Goal: Task Accomplishment & Management: Complete application form

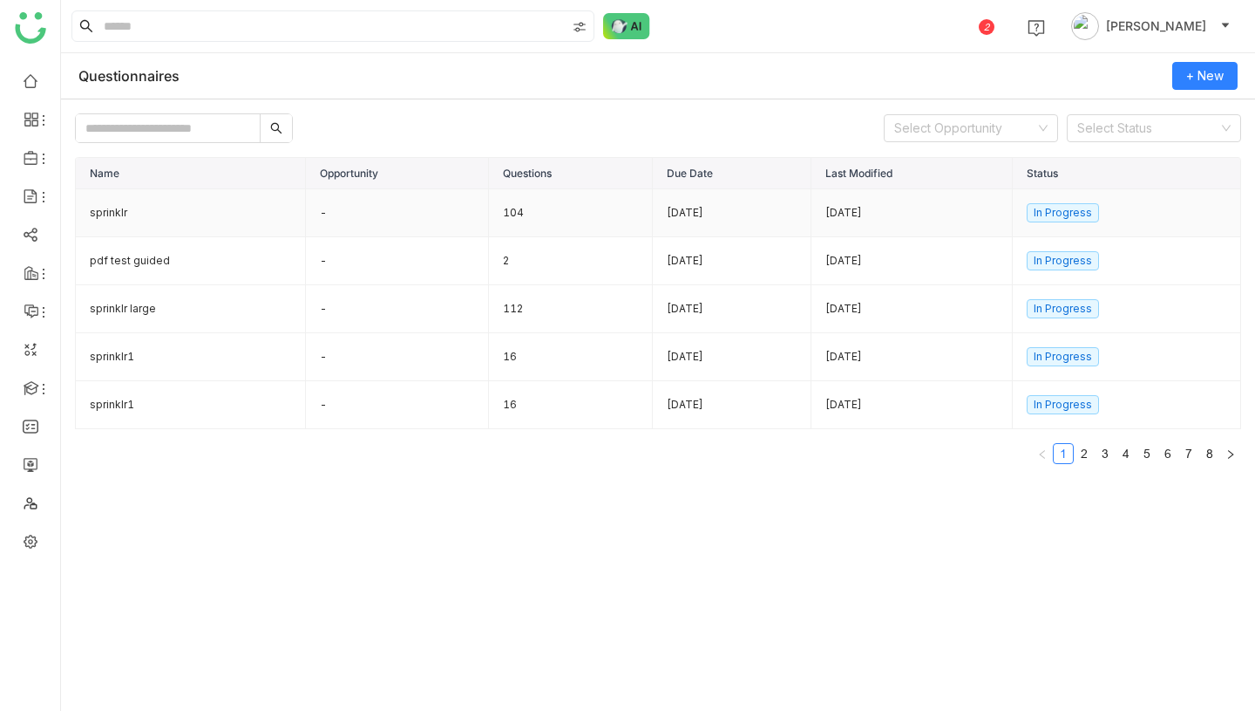
click at [489, 215] on td "104" at bounding box center [571, 213] width 164 height 48
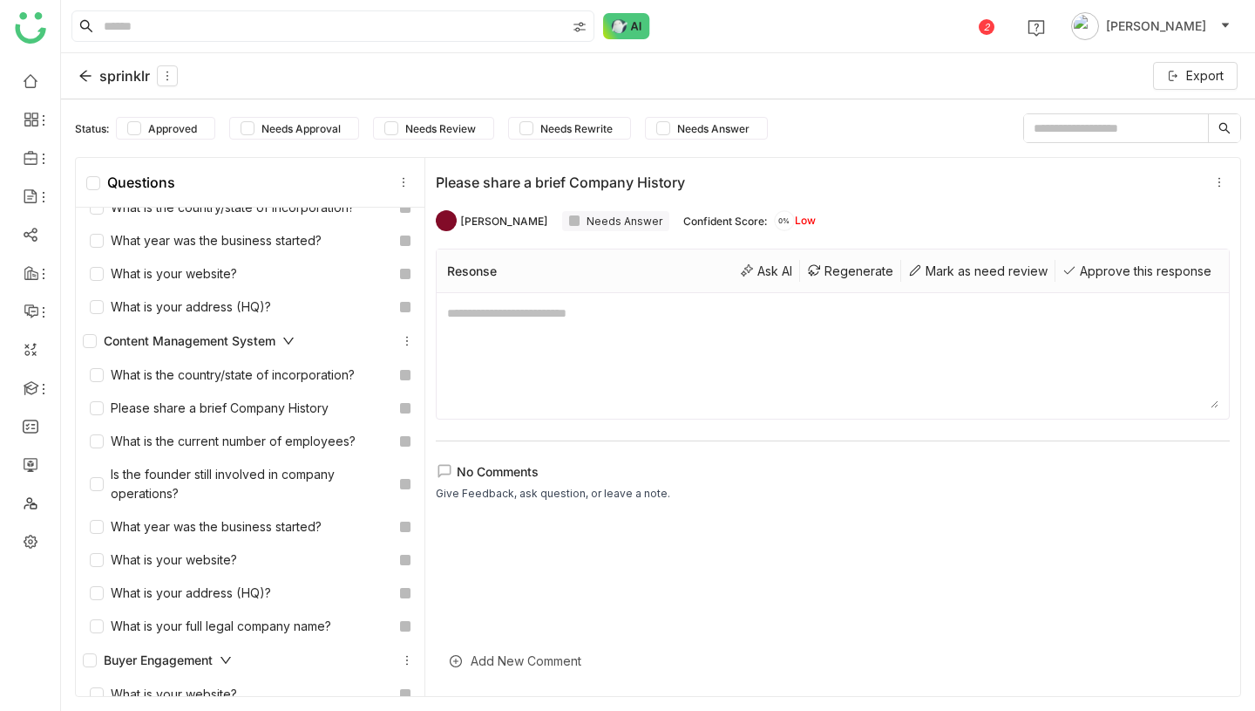
scroll to position [733, 0]
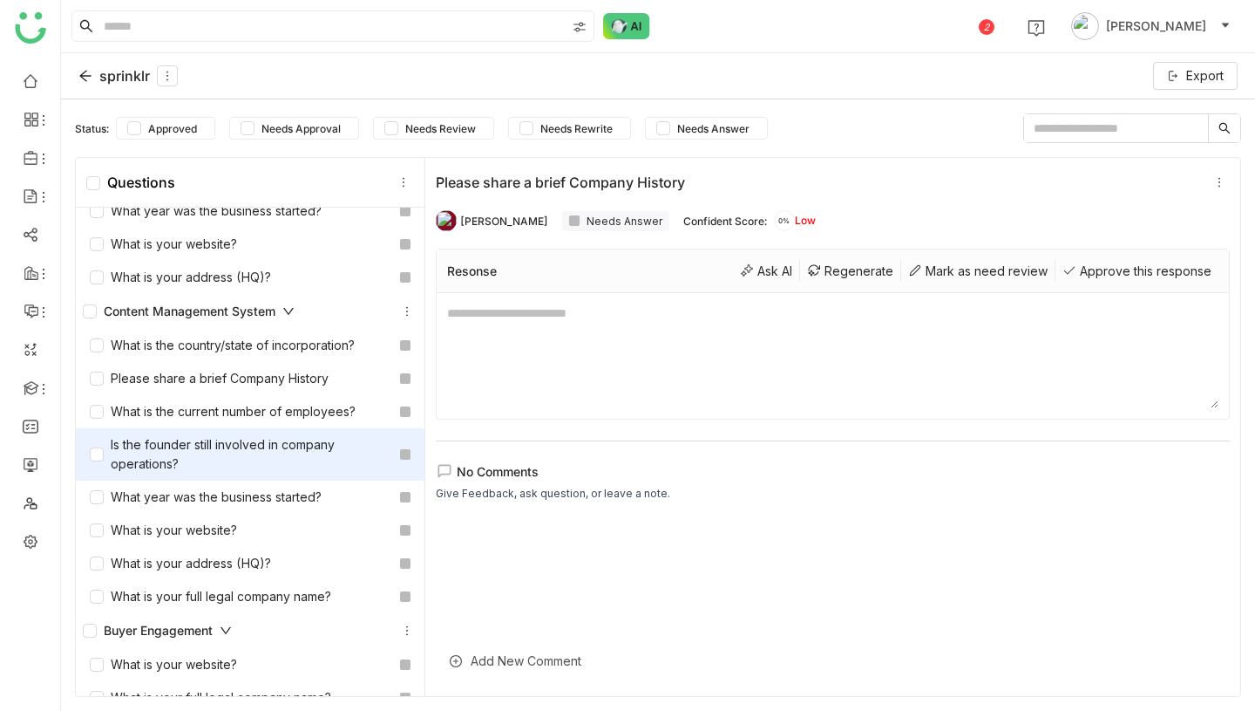
click at [275, 436] on div "Is the founder still involved in company operations?" at bounding box center [241, 454] width 303 height 38
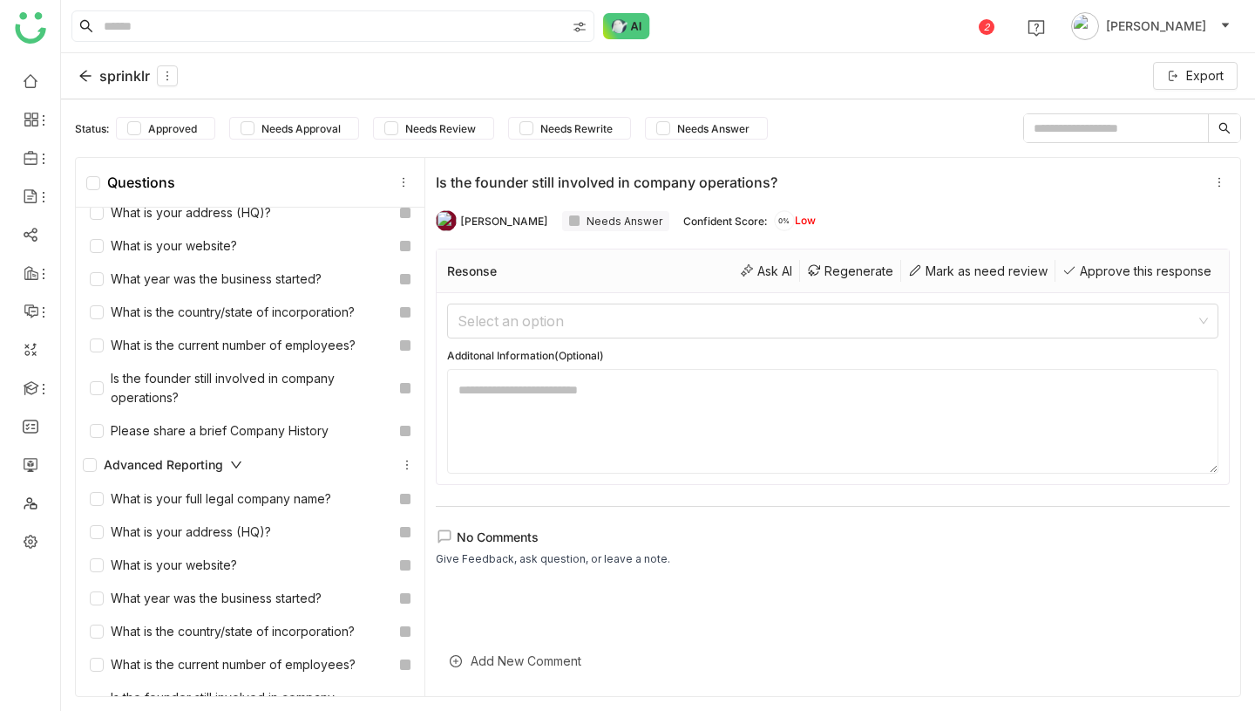
scroll to position [3879, 0]
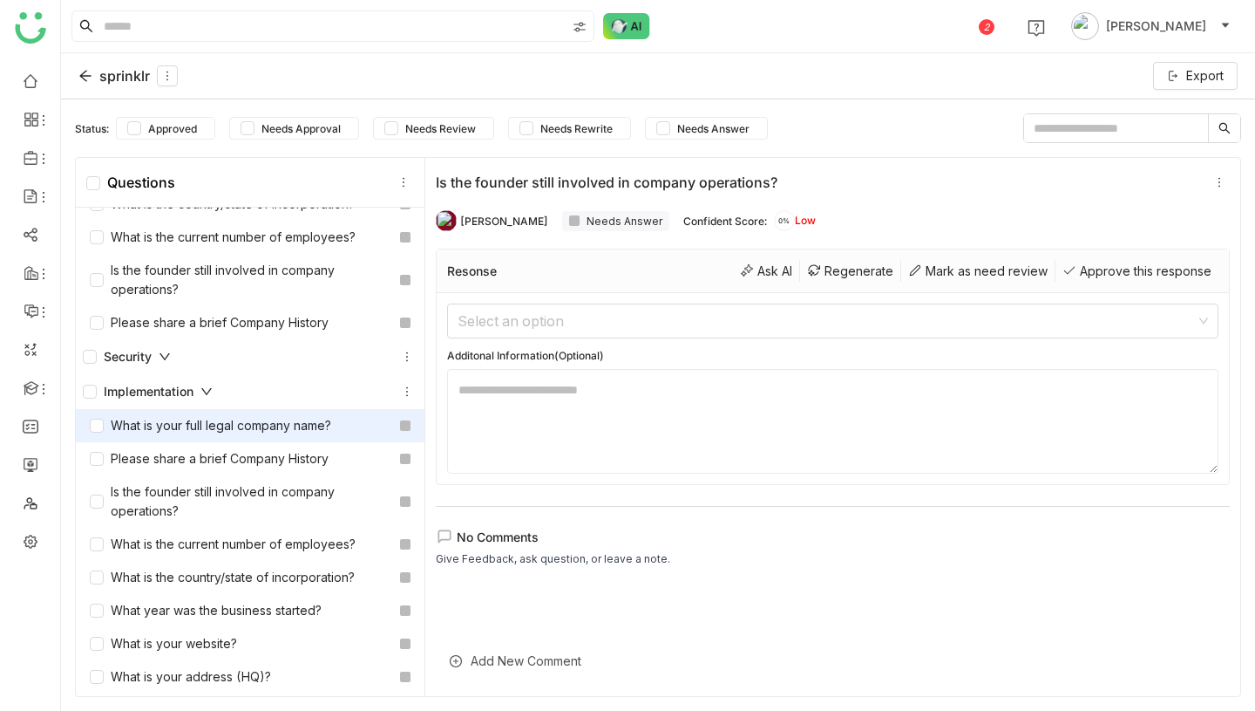
click at [275, 418] on div "What is your full legal company name?" at bounding box center [210, 425] width 241 height 19
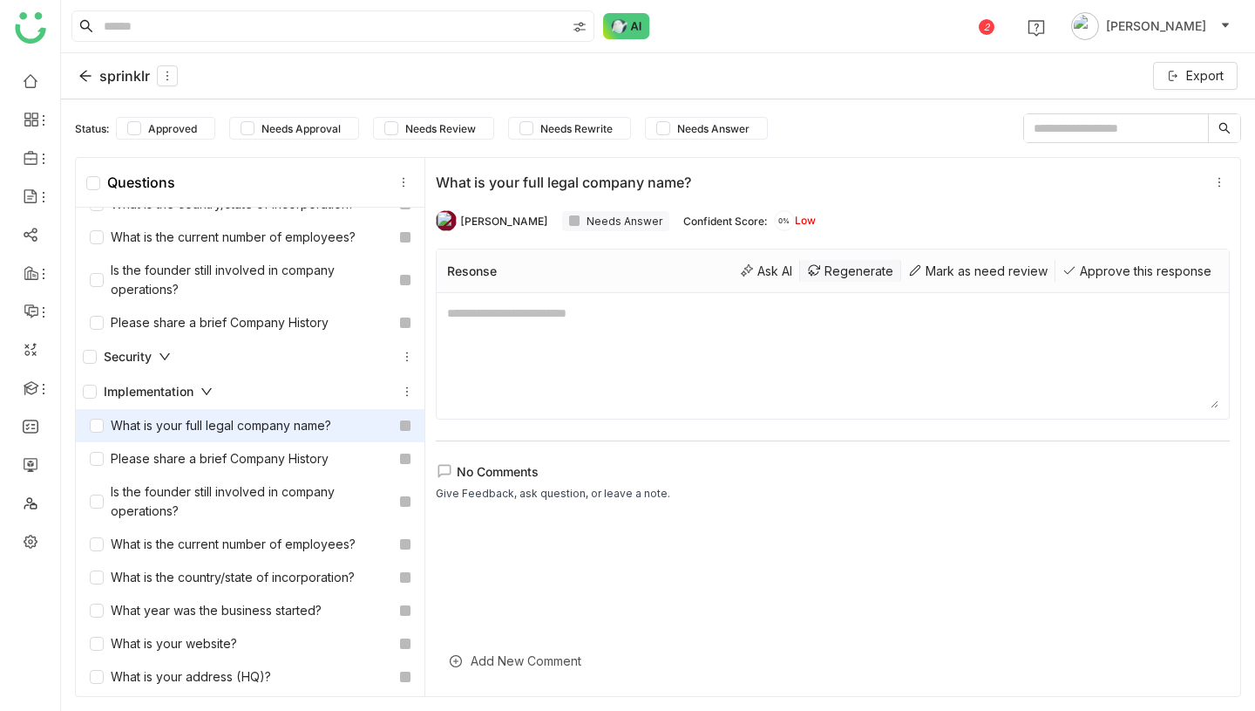
click at [863, 277] on div "Regenerate" at bounding box center [850, 271] width 101 height 22
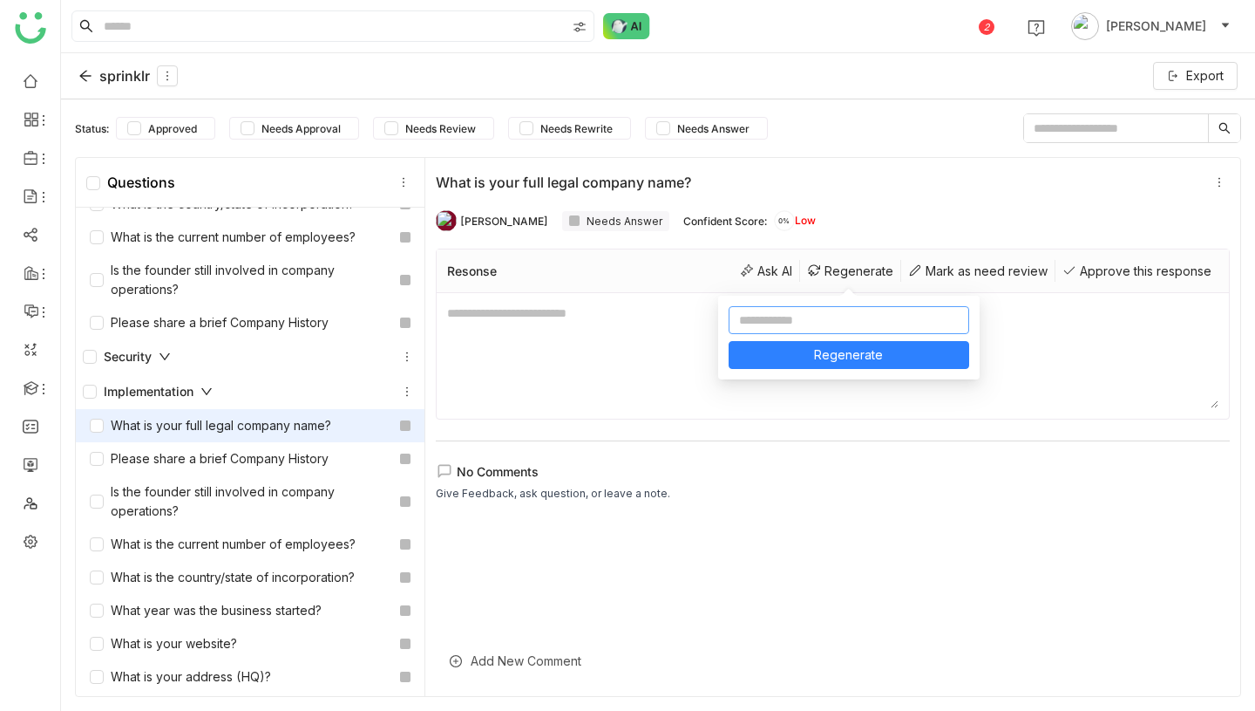
click at [824, 325] on input at bounding box center [849, 320] width 241 height 28
type input "**********"
click at [891, 359] on button "Regenerate" at bounding box center [849, 355] width 241 height 28
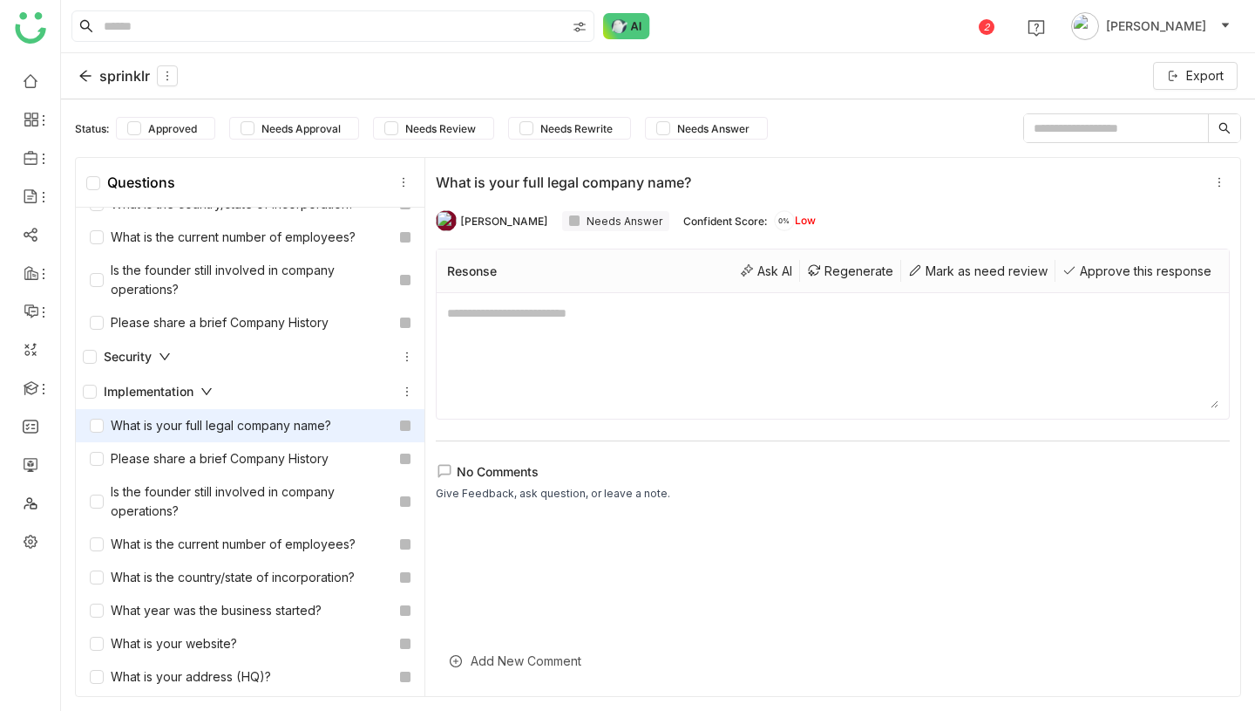
click at [212, 395] on icon at bounding box center [207, 391] width 12 height 12
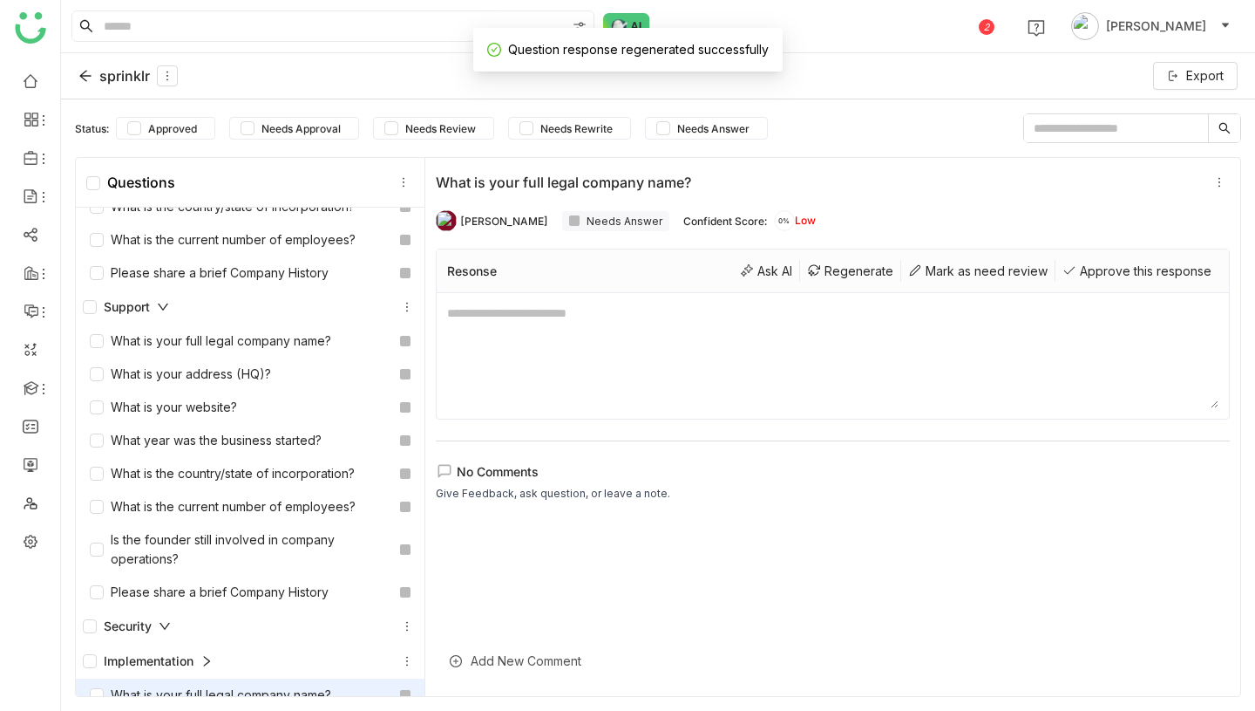
scroll to position [3594, 0]
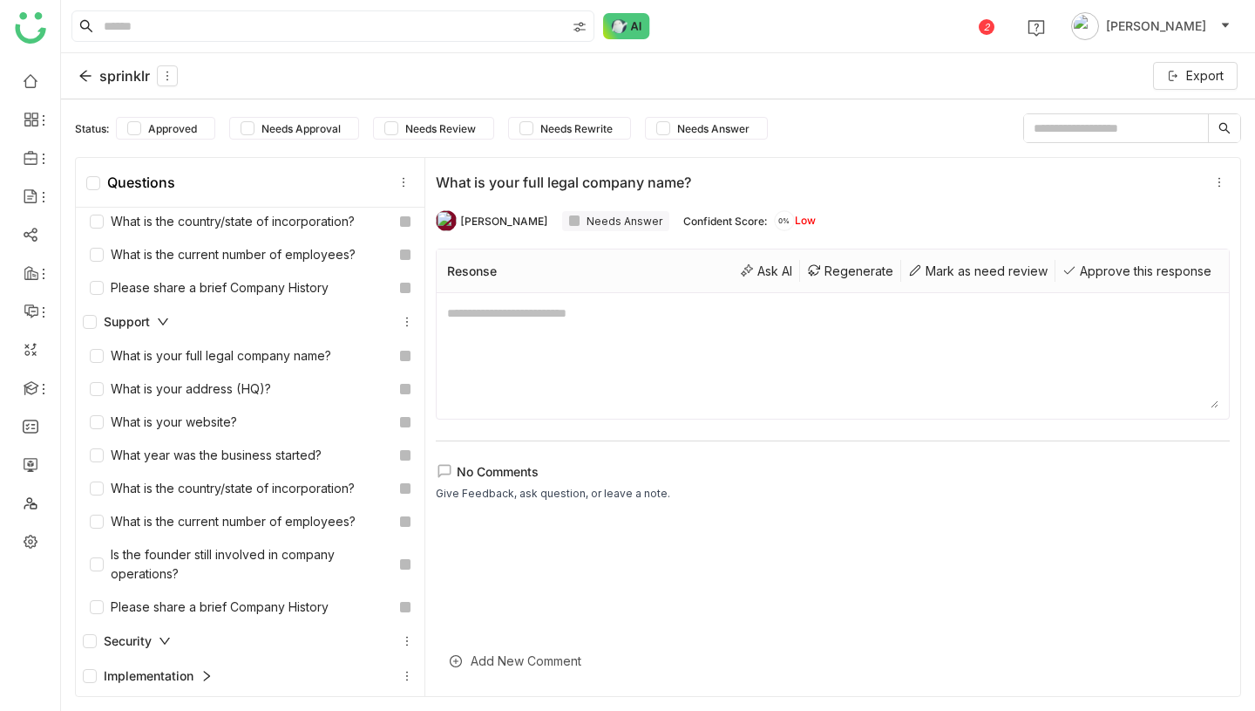
click at [197, 679] on div "Implementation" at bounding box center [148, 675] width 130 height 19
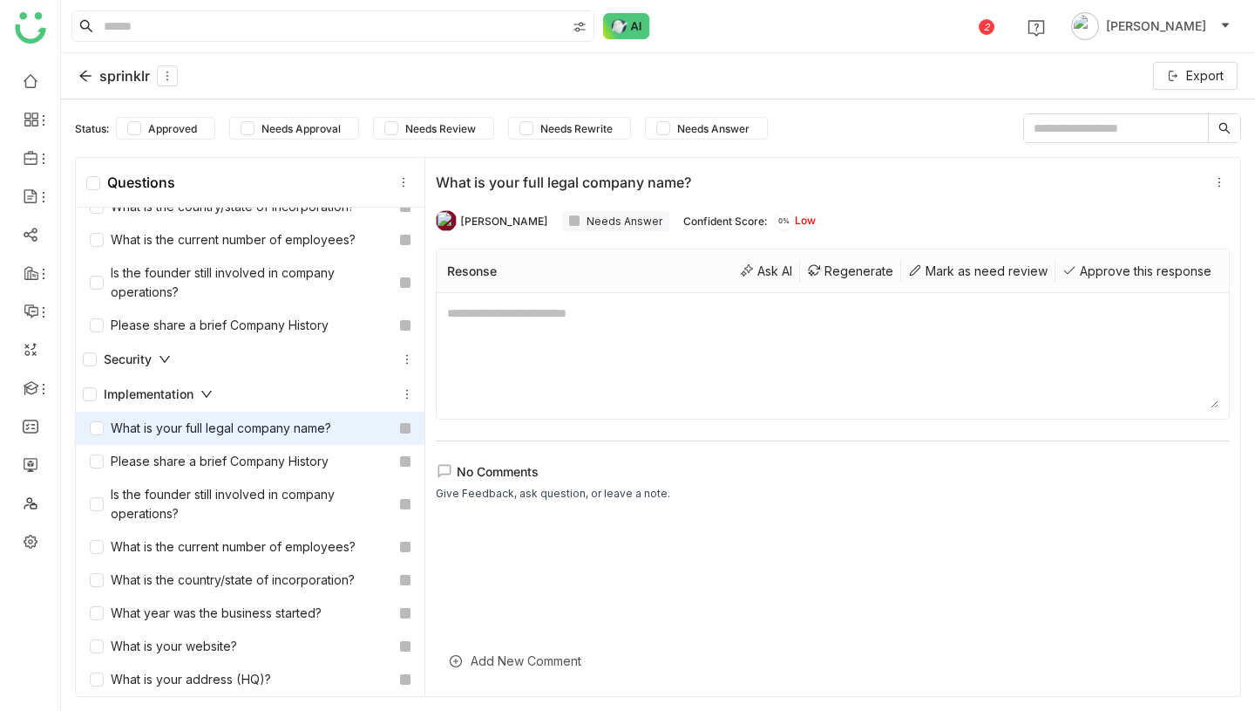
scroll to position [3879, 0]
click at [262, 425] on div "What is your full legal company name?" at bounding box center [210, 425] width 241 height 19
click at [89, 71] on icon at bounding box center [85, 76] width 14 height 14
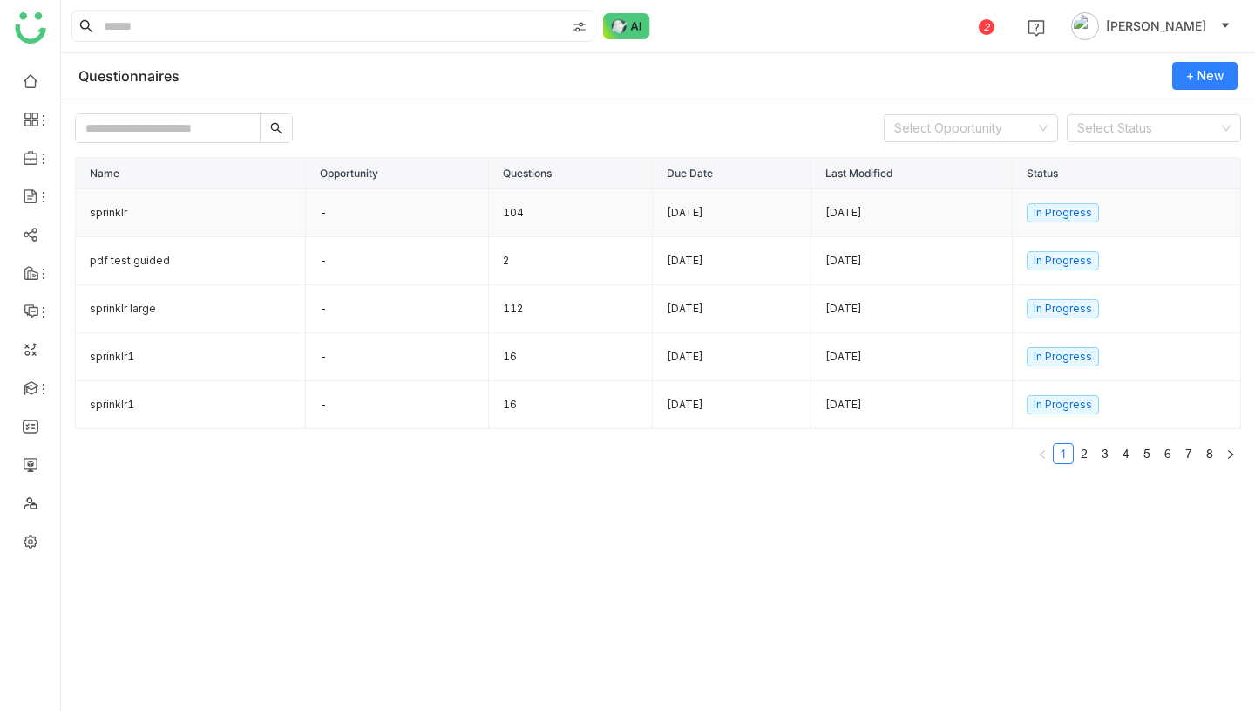
click at [172, 214] on td "sprinklr" at bounding box center [191, 213] width 230 height 48
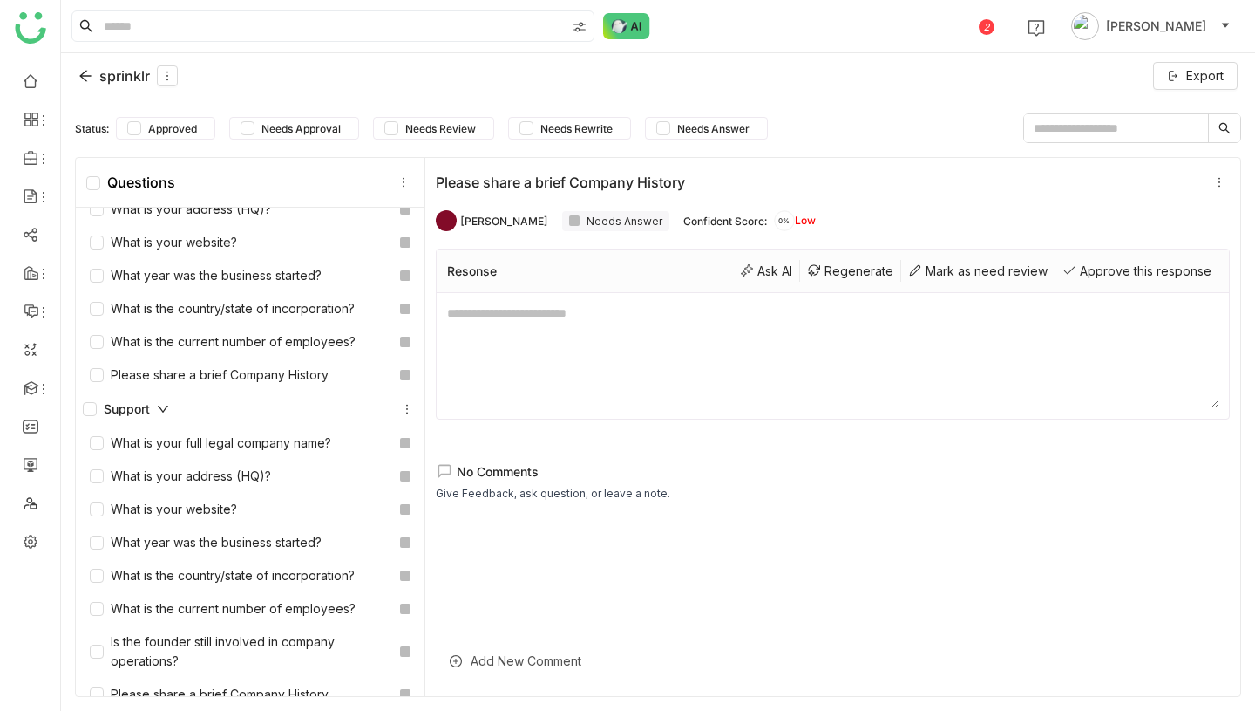
scroll to position [3509, 0]
click at [120, 78] on div "sprinklr" at bounding box center [127, 75] width 99 height 21
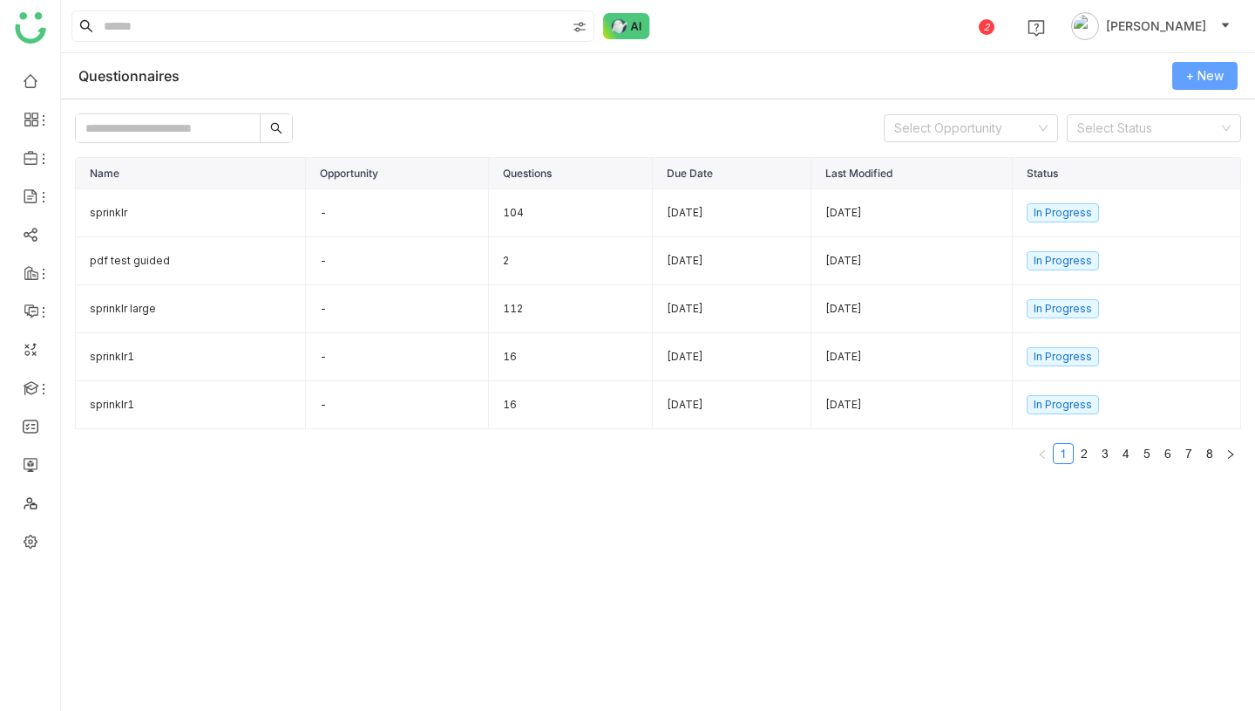
click at [1213, 78] on span "+ New" at bounding box center [1205, 75] width 37 height 19
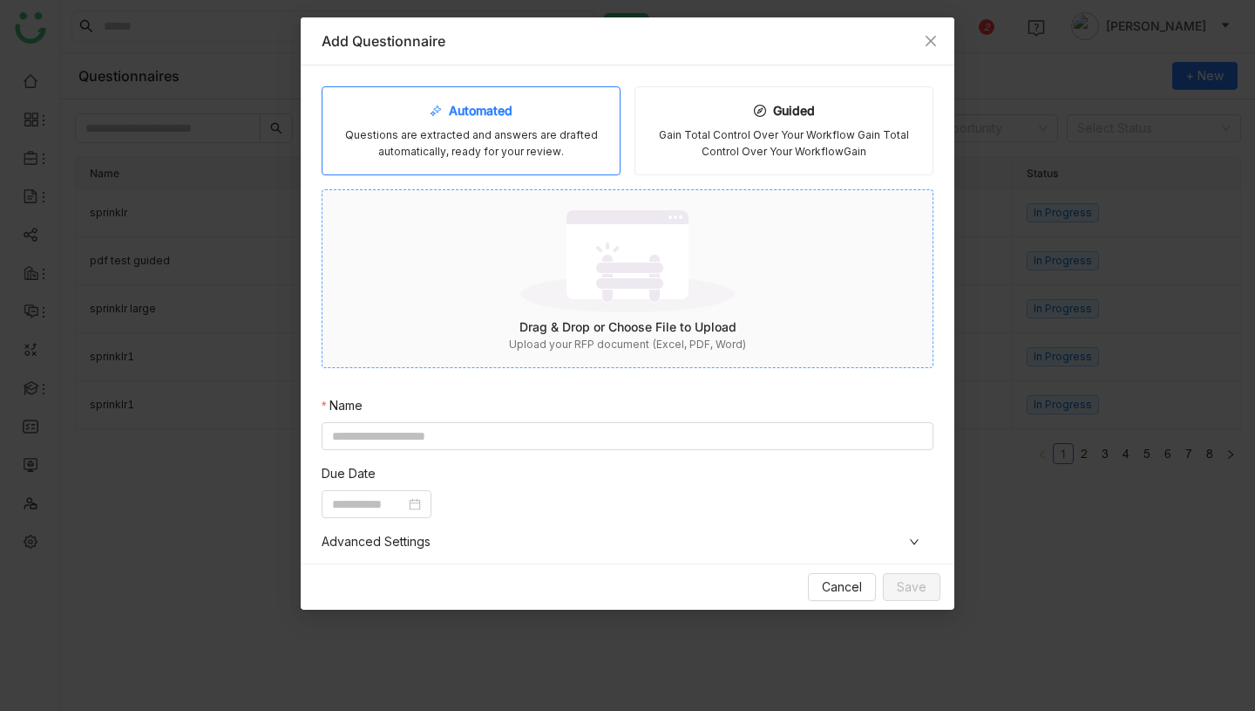
click at [627, 321] on div "Drag & Drop or Choose File to Upload" at bounding box center [628, 326] width 610 height 19
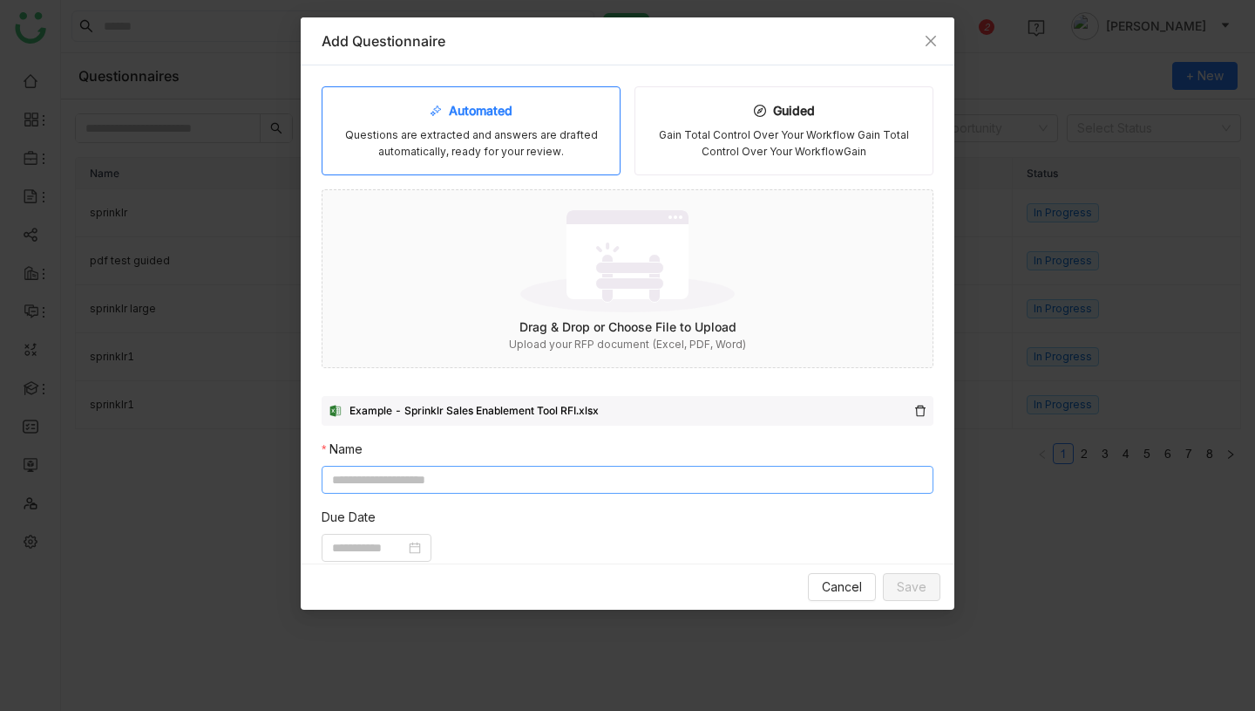
click at [641, 479] on input at bounding box center [628, 480] width 612 height 28
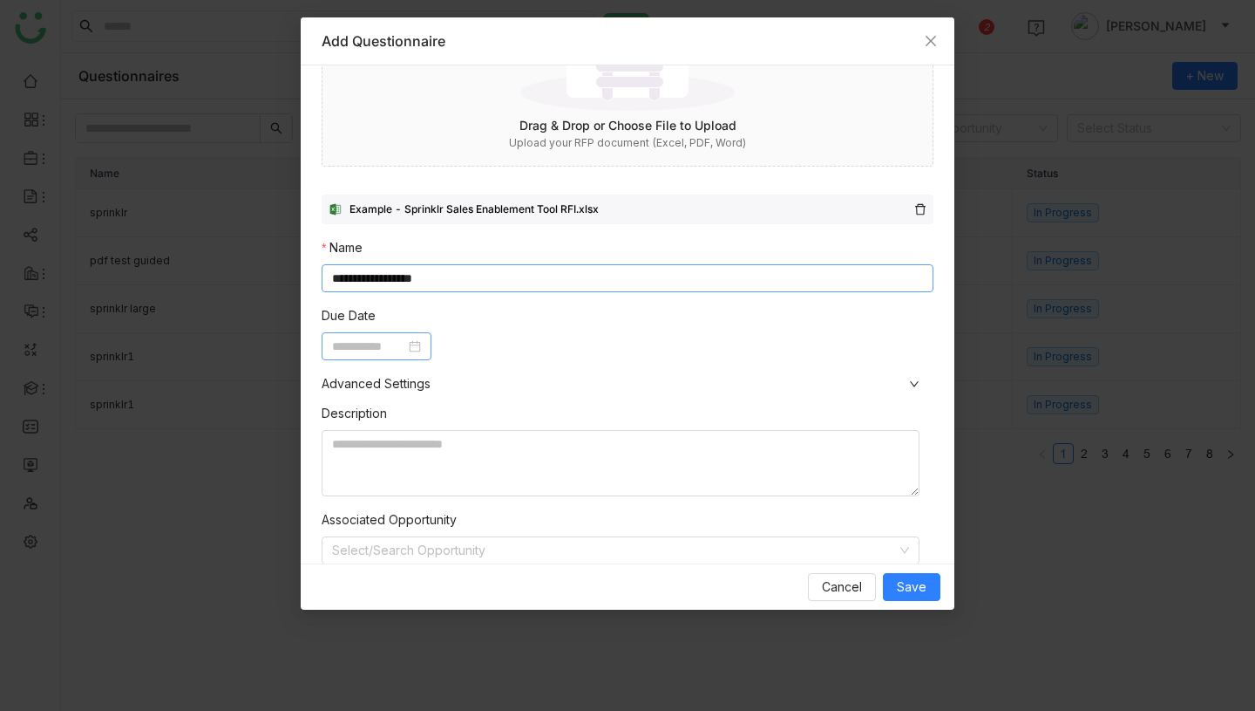
type input "**********"
click at [405, 339] on input at bounding box center [368, 346] width 73 height 19
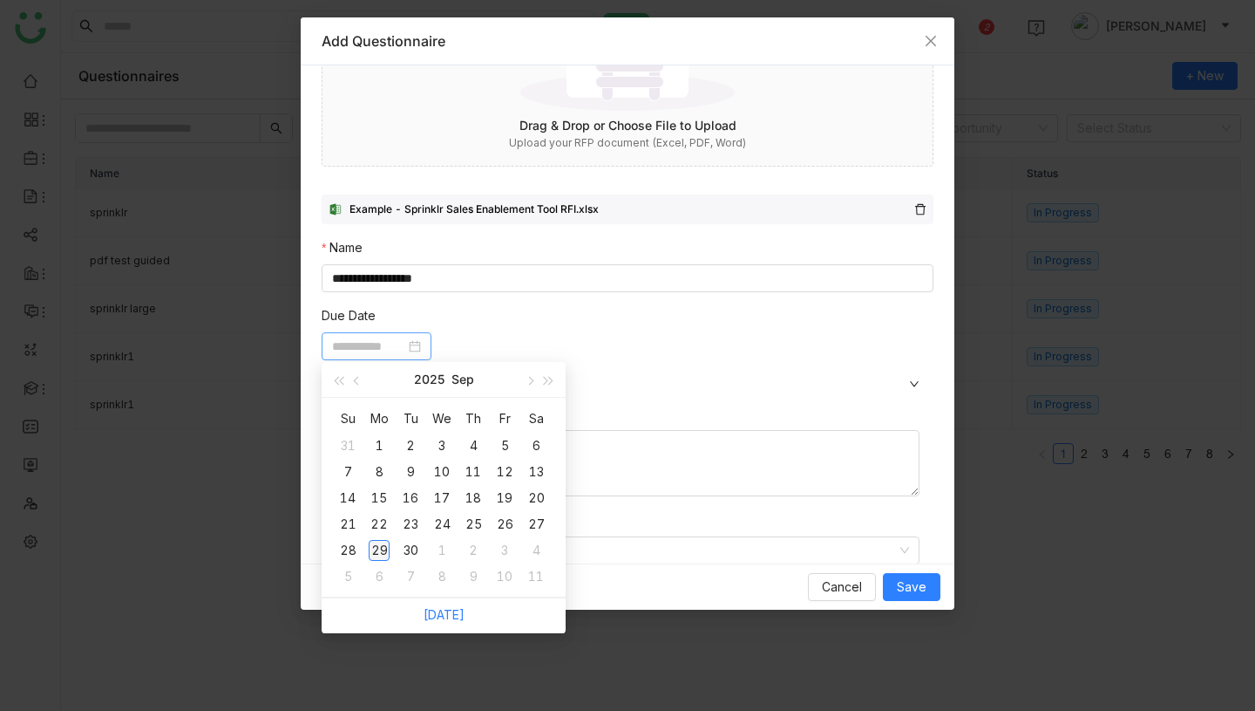
click at [383, 547] on div "29" at bounding box center [379, 550] width 21 height 21
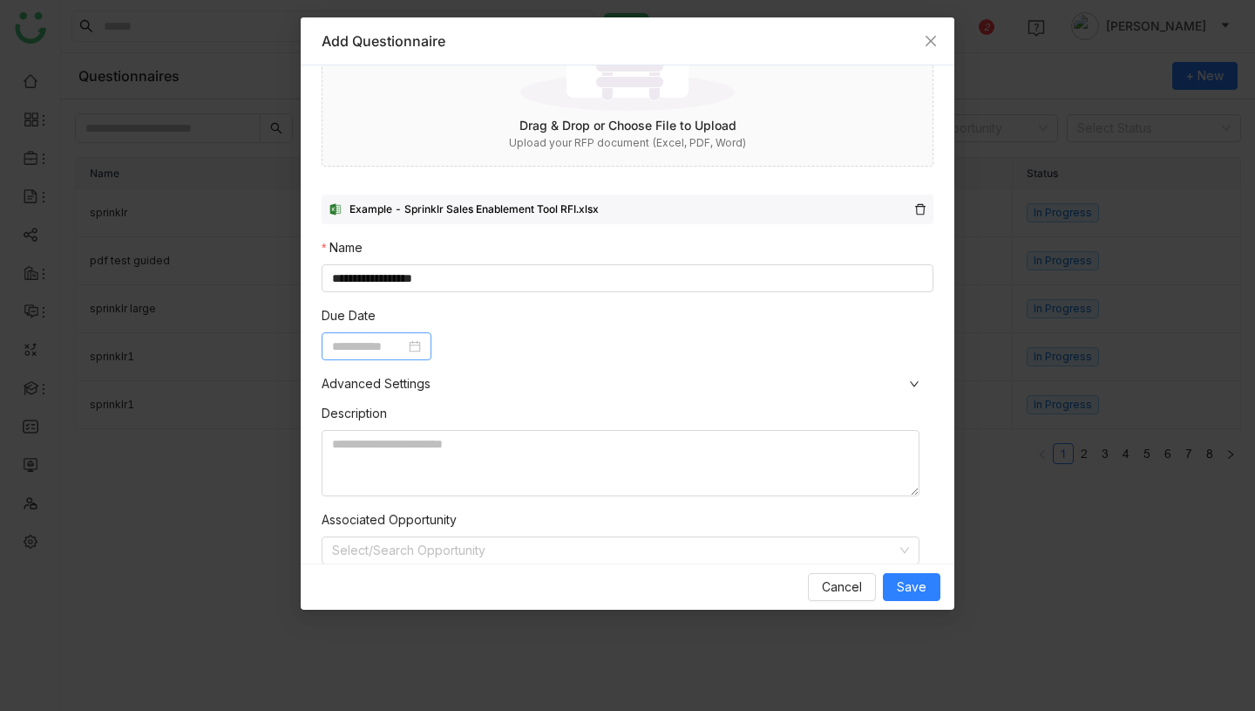
type input "**********"
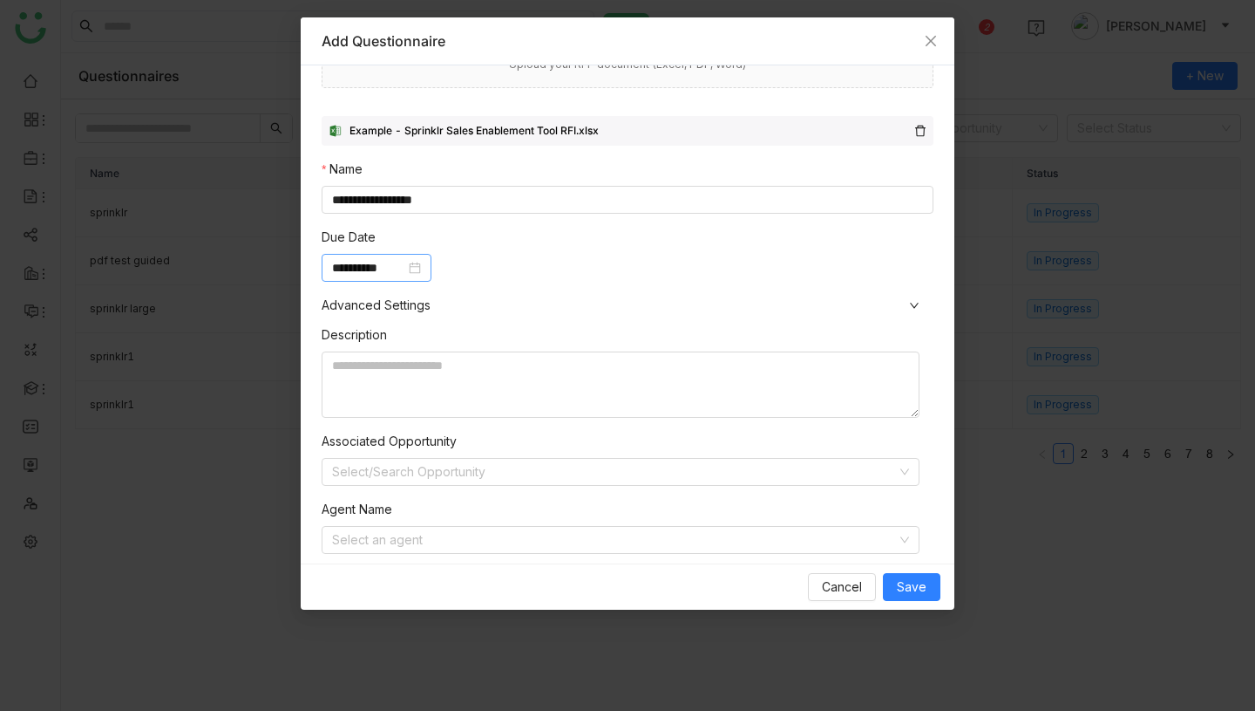
scroll to position [316, 0]
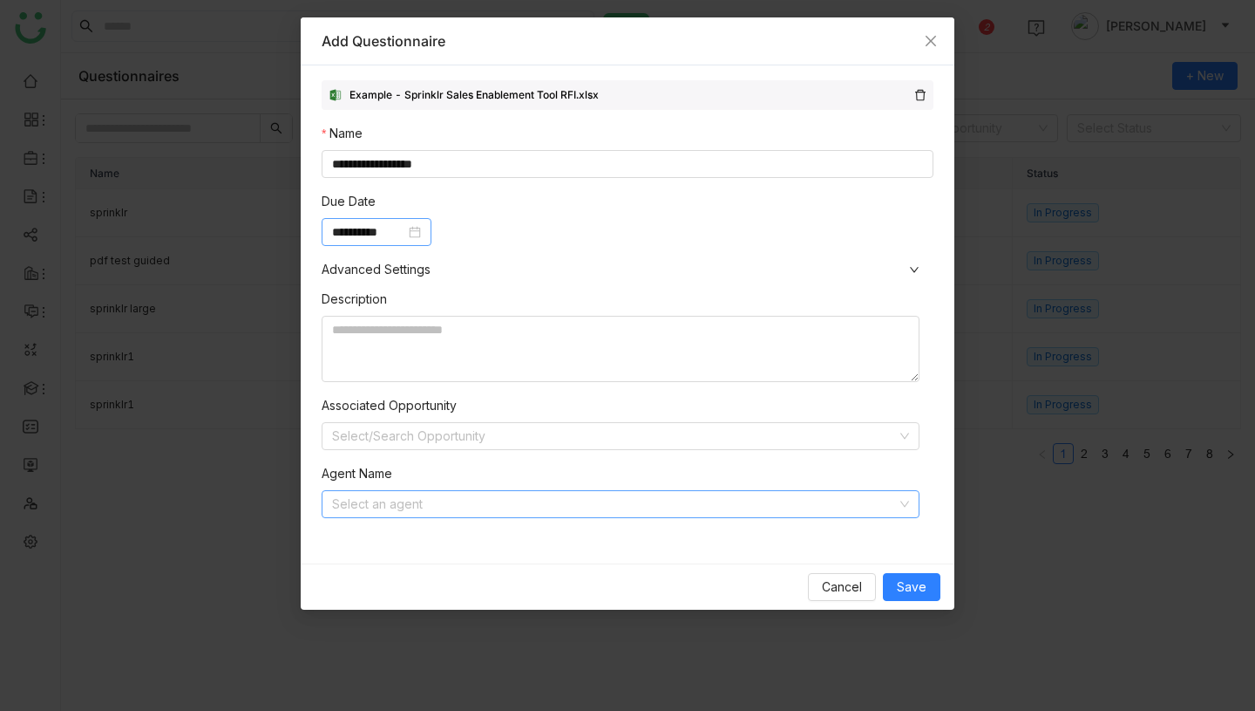
click at [473, 505] on input at bounding box center [614, 504] width 565 height 26
type input "*"
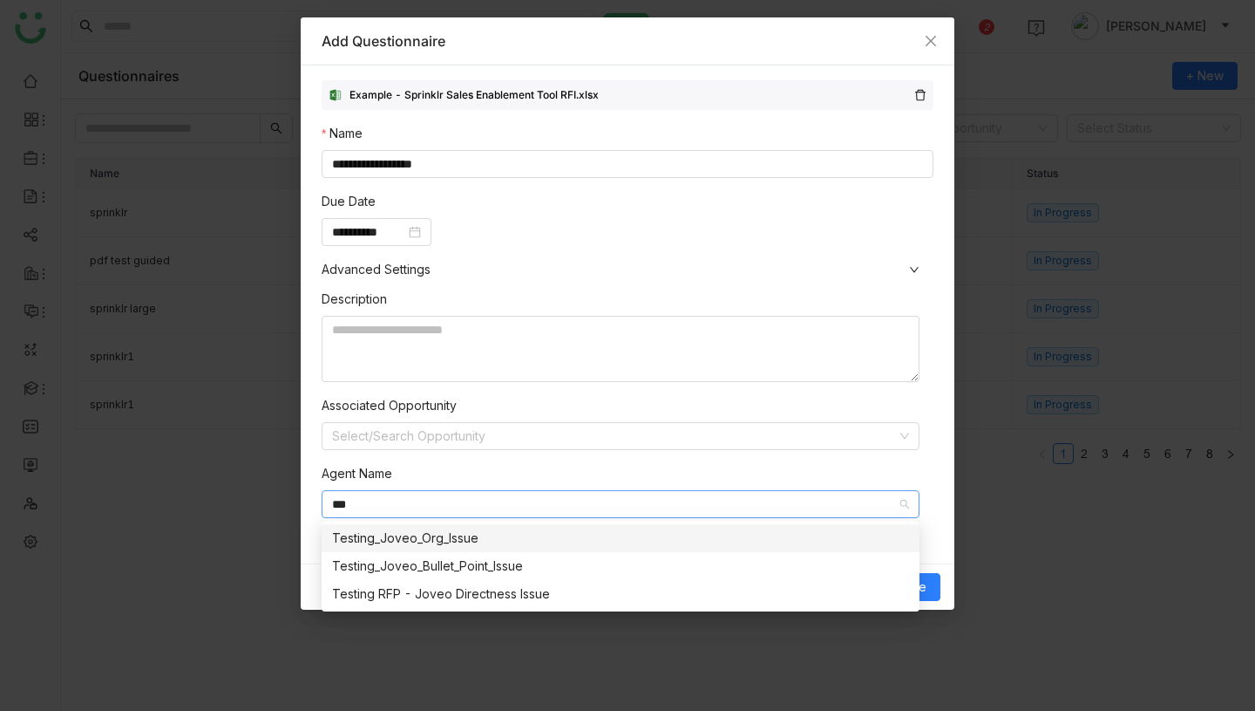
type input "***"
click at [518, 542] on div "Testing_Joveo_Org_Issue" at bounding box center [620, 537] width 577 height 19
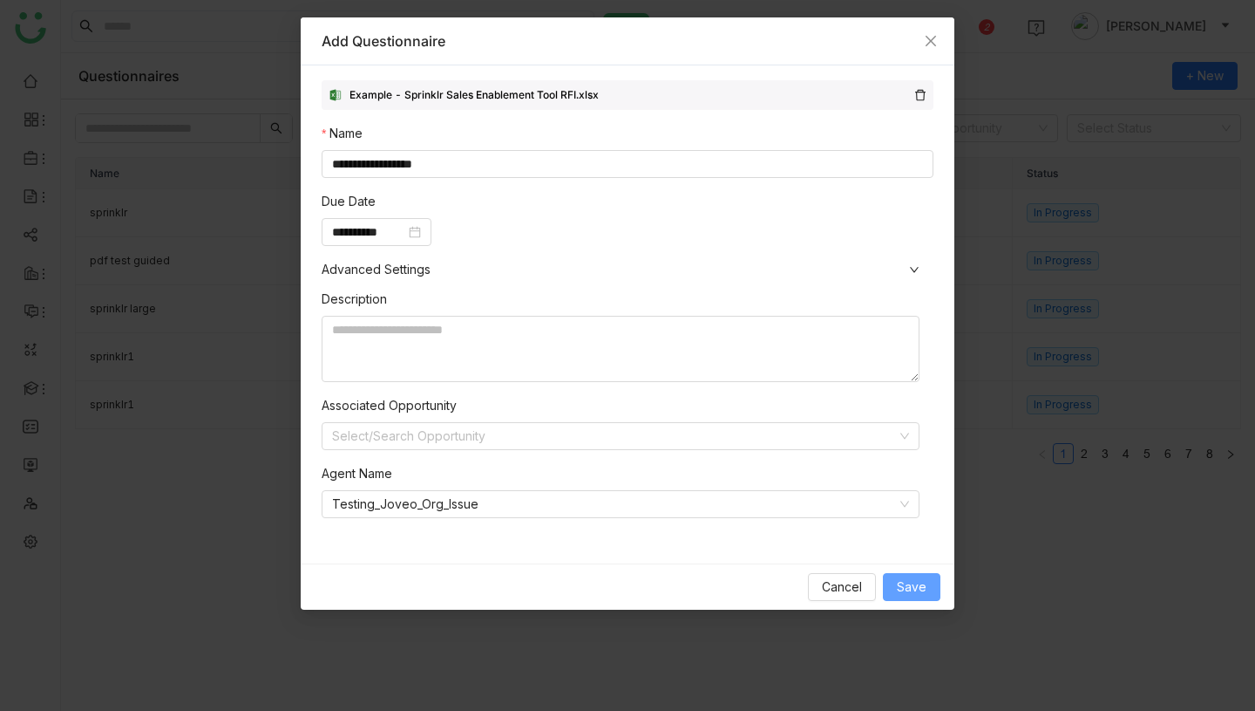
click at [905, 580] on span "Save" at bounding box center [912, 586] width 30 height 19
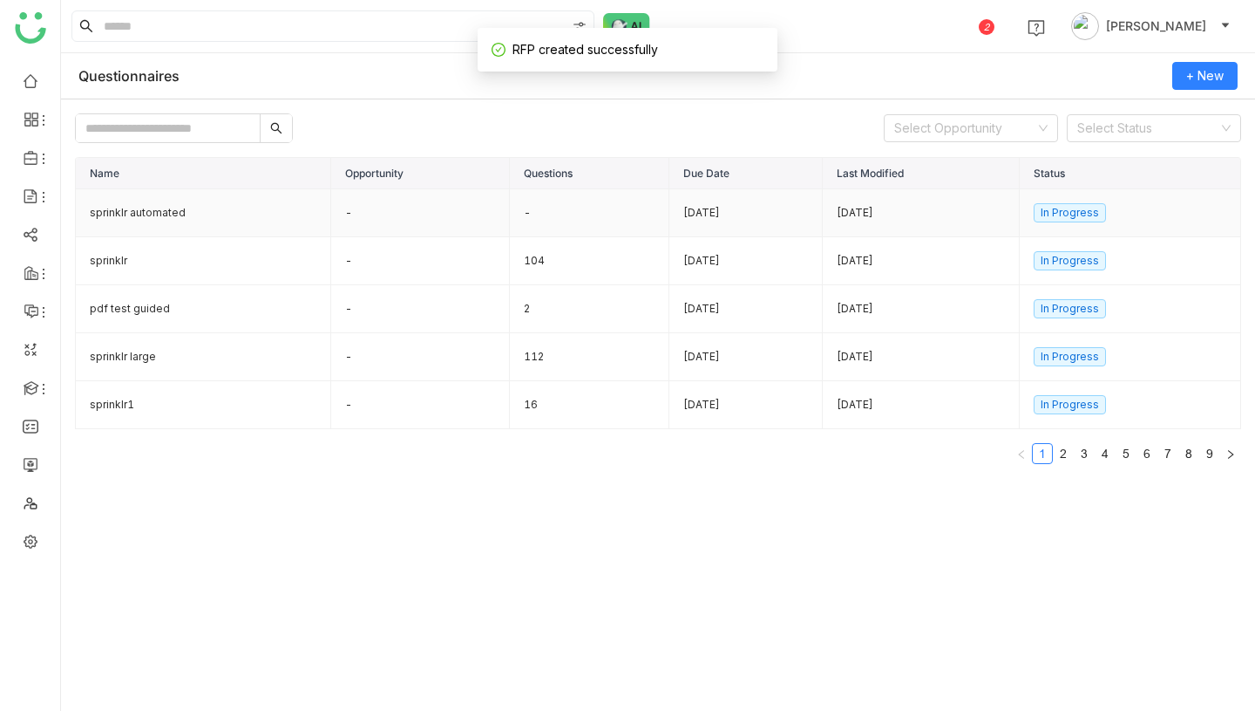
click at [361, 207] on td "-" at bounding box center [420, 213] width 179 height 48
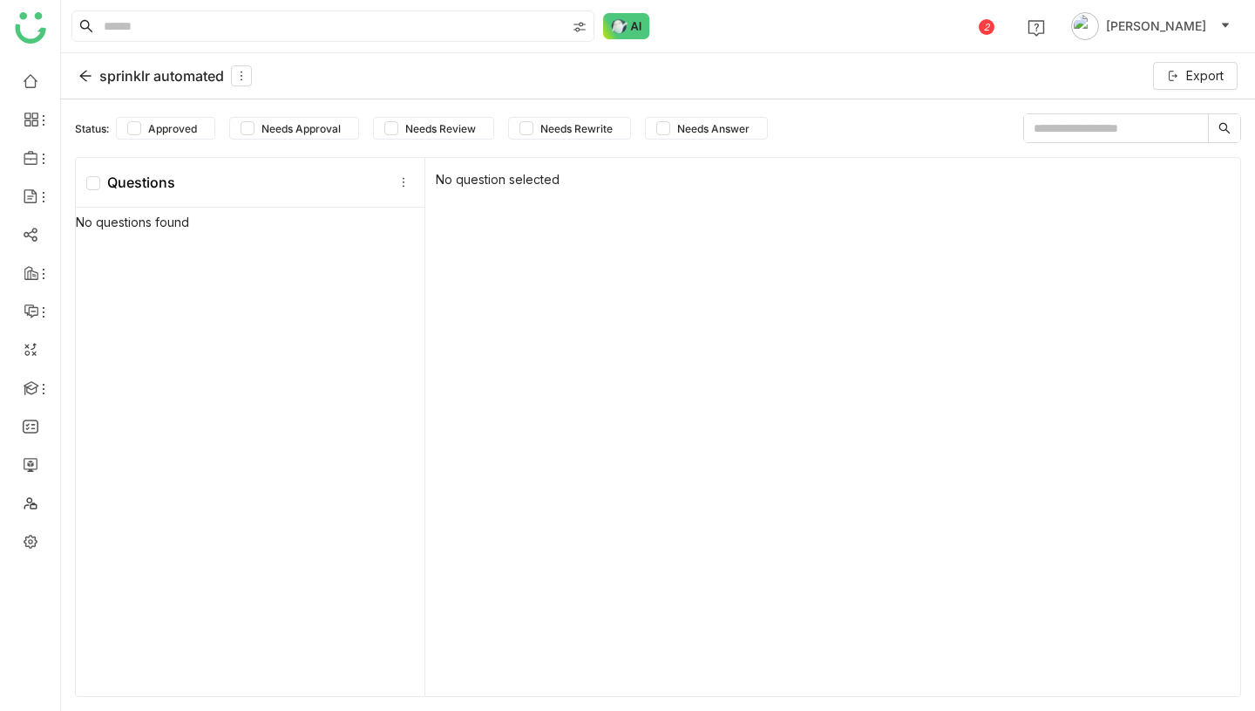
click at [185, 71] on div "sprinklr automated" at bounding box center [164, 75] width 173 height 21
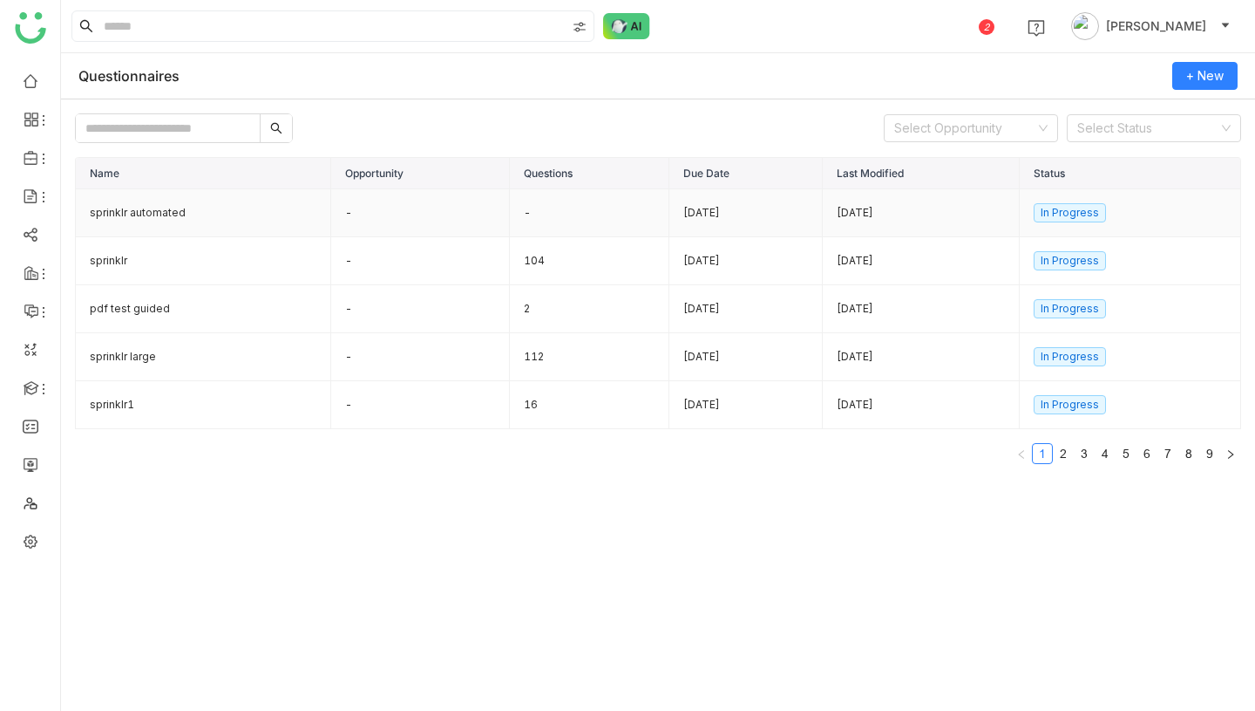
click at [248, 213] on td "sprinklr automated" at bounding box center [203, 213] width 255 height 48
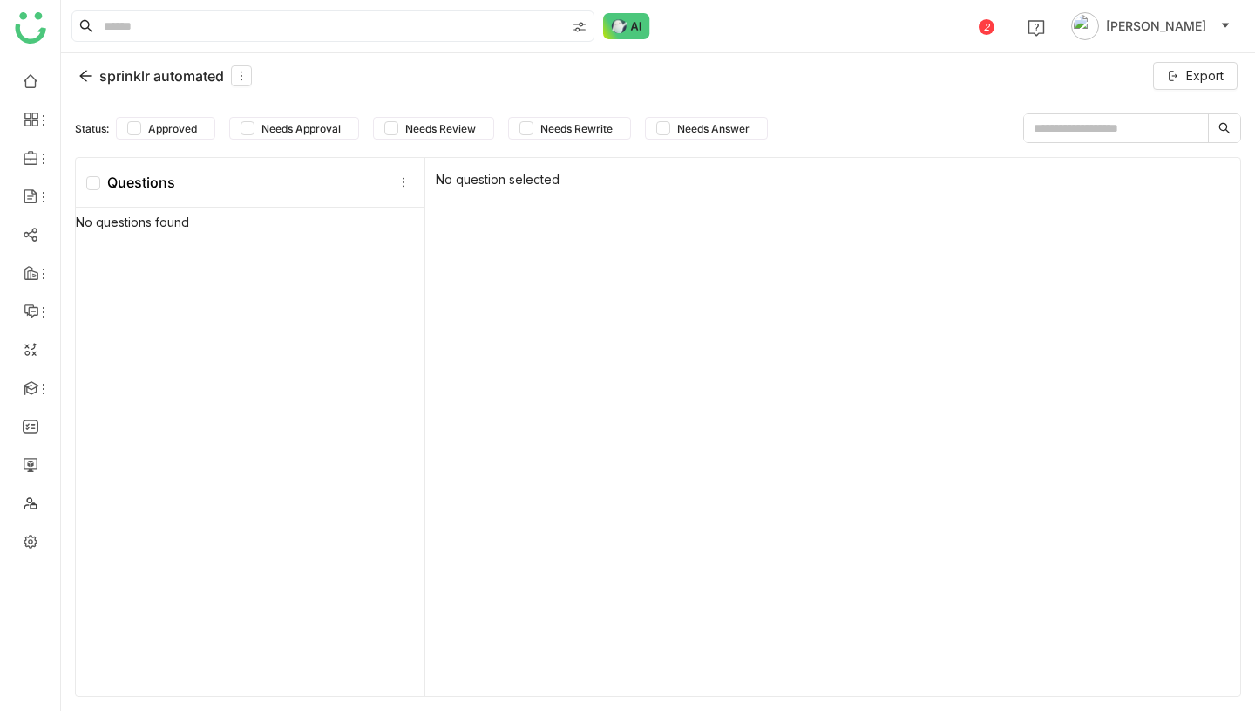
click at [140, 78] on div "sprinklr automated" at bounding box center [164, 75] width 173 height 21
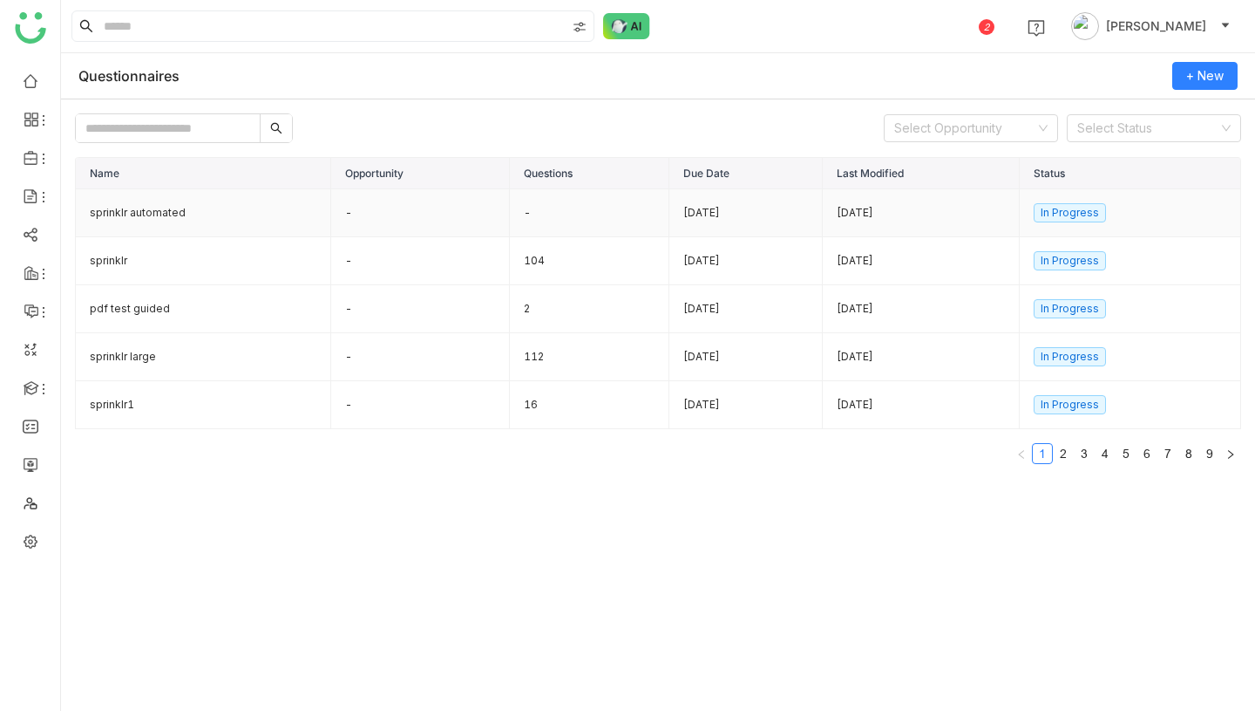
click at [248, 210] on td "sprinklr automated" at bounding box center [203, 213] width 255 height 48
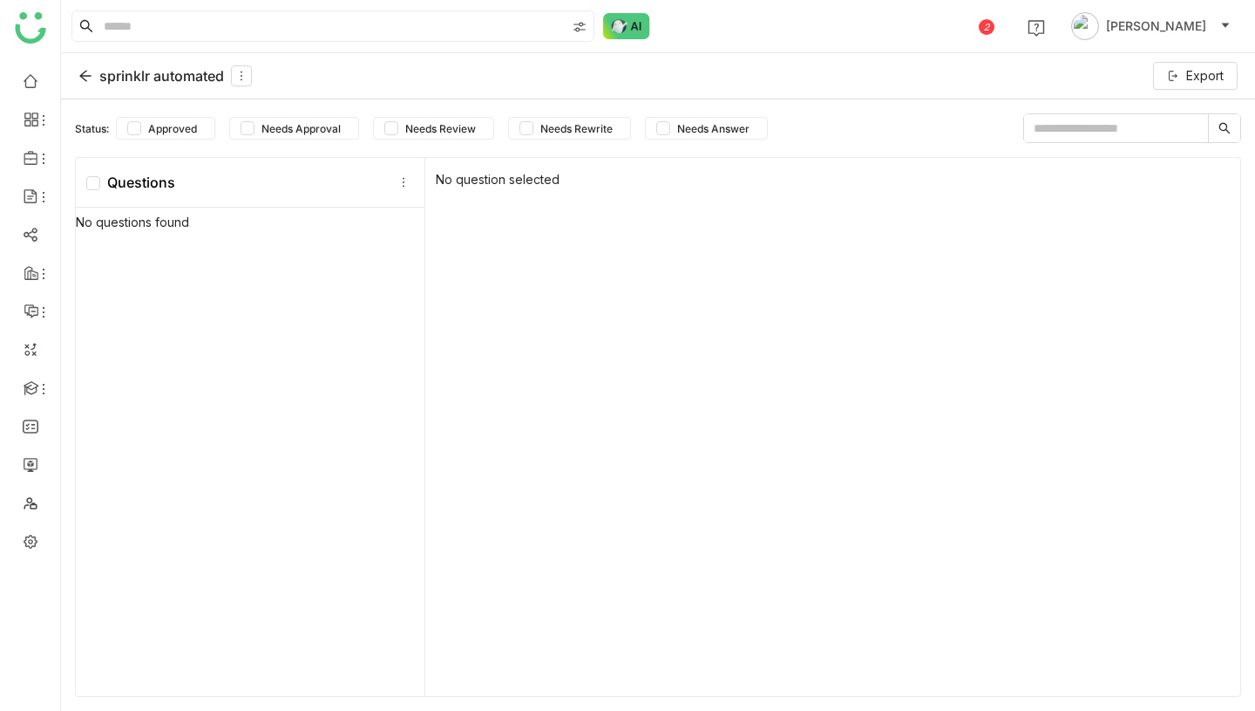
click at [126, 72] on div "sprinklr automated" at bounding box center [164, 75] width 173 height 21
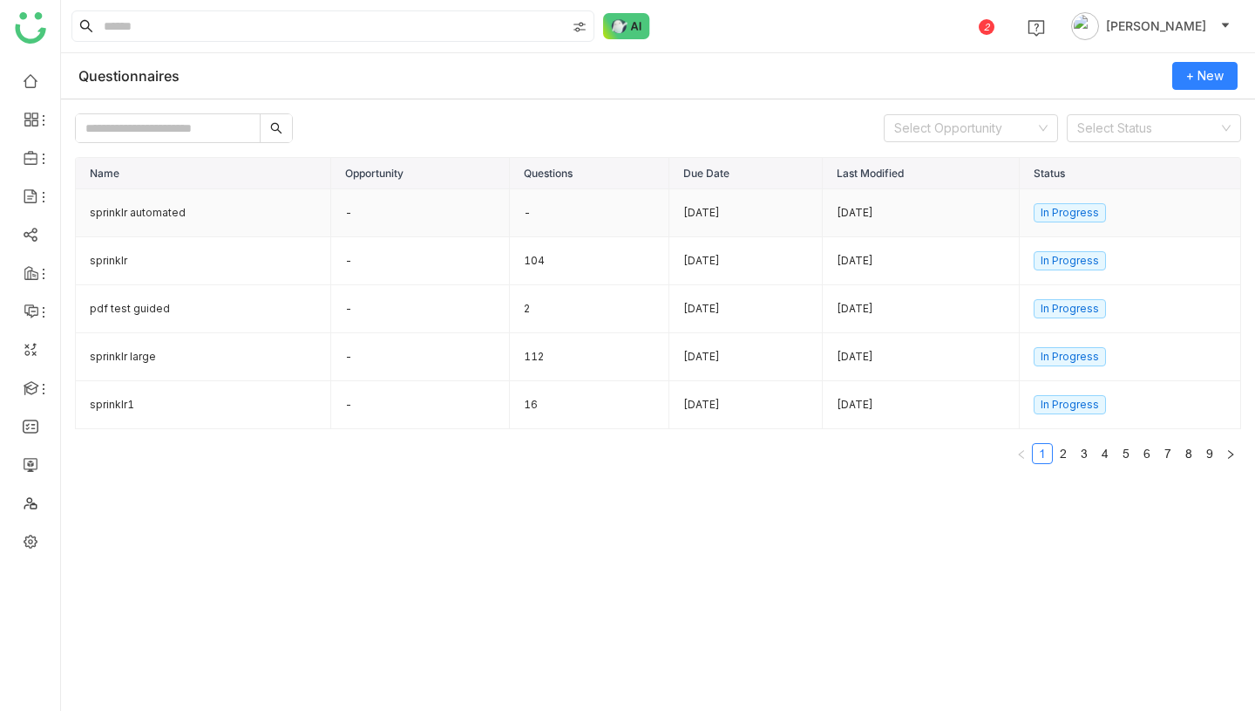
click at [361, 214] on td "-" at bounding box center [420, 213] width 179 height 48
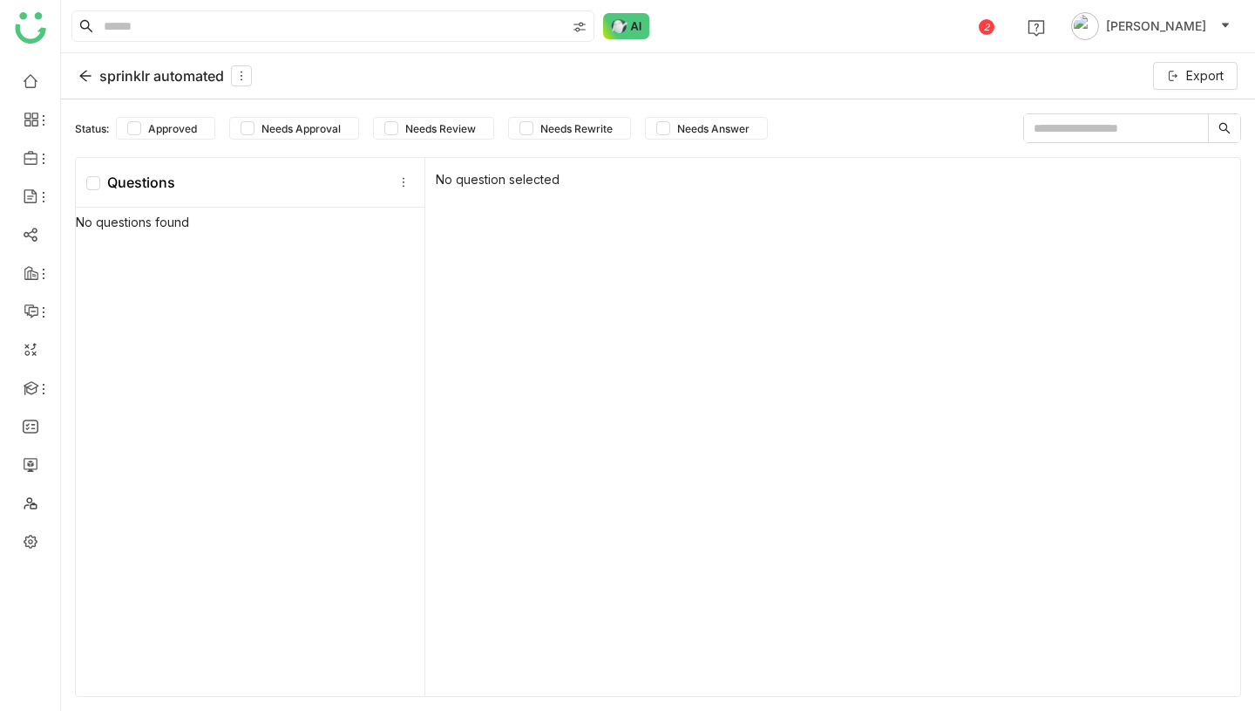
click at [199, 81] on div "sprinklr automated" at bounding box center [164, 75] width 173 height 21
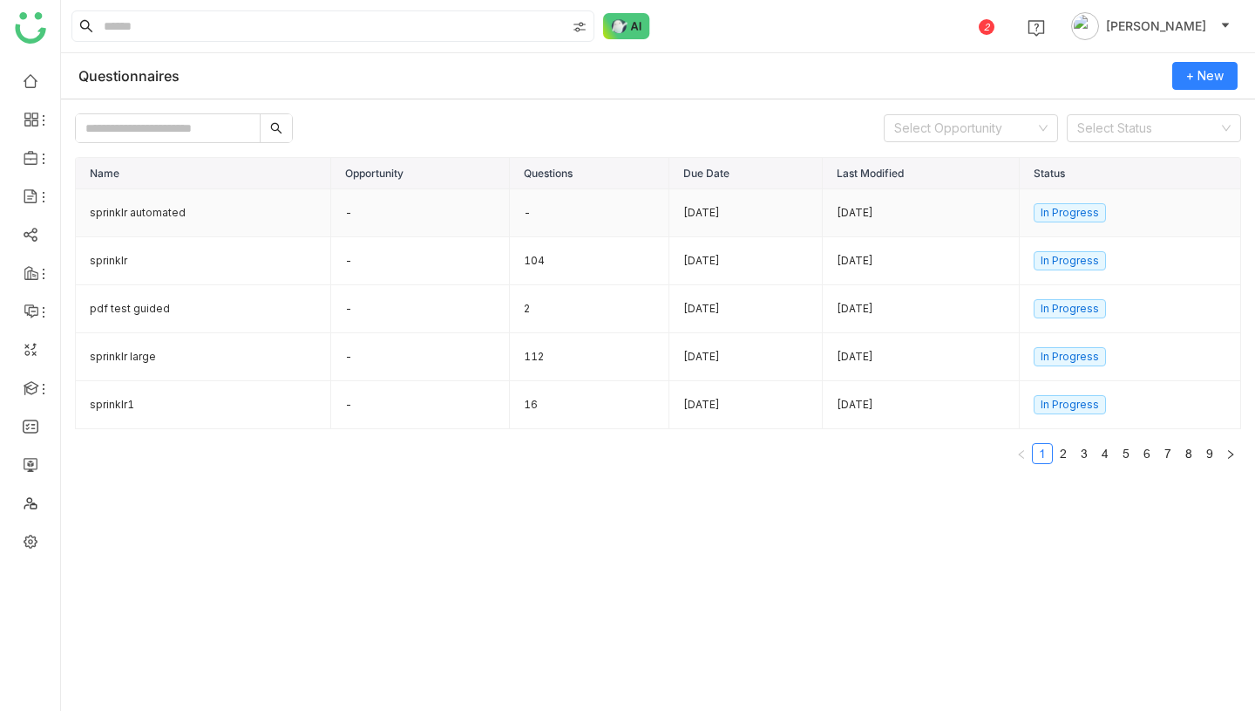
click at [386, 219] on td "-" at bounding box center [420, 213] width 179 height 48
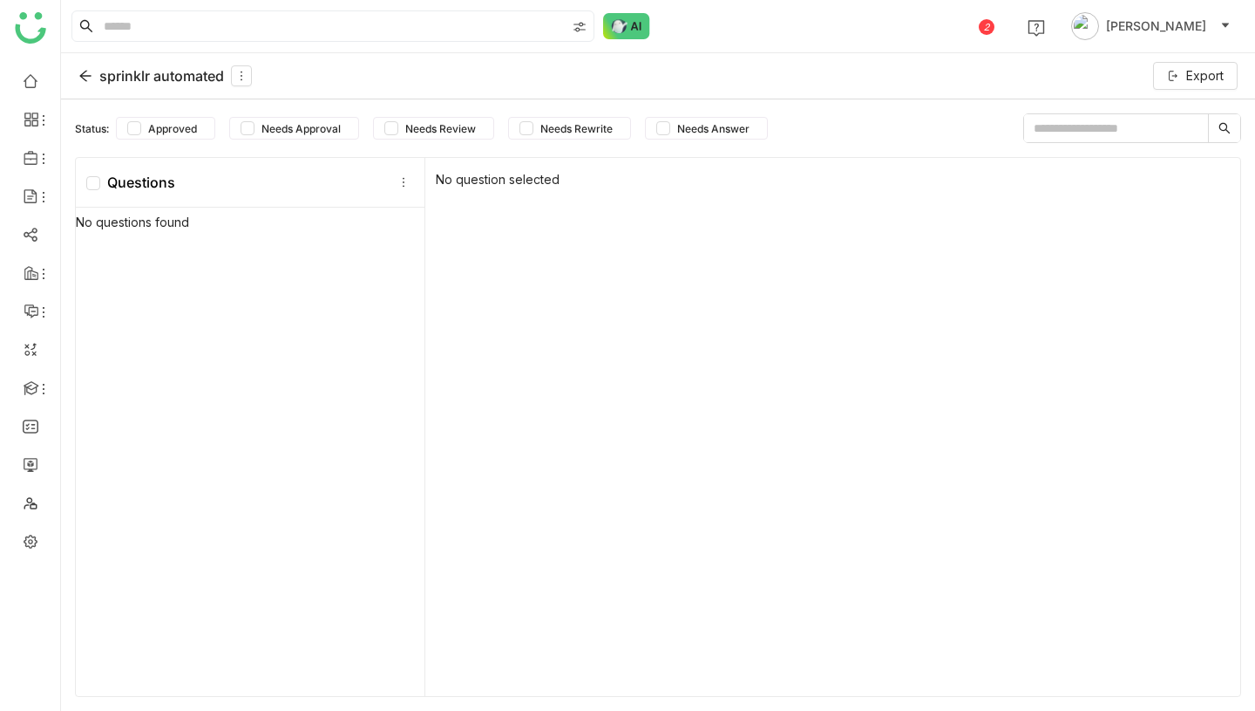
click at [160, 67] on div "sprinklr automated" at bounding box center [164, 75] width 173 height 21
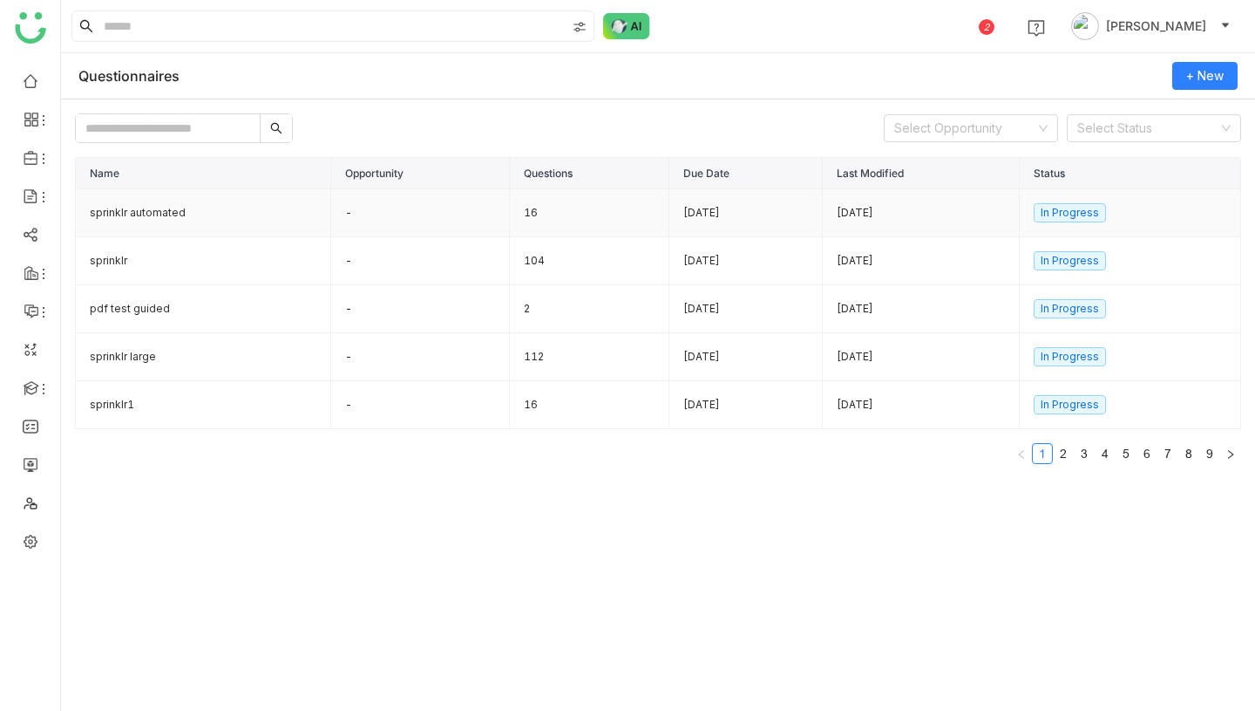
click at [259, 217] on td "sprinklr automated" at bounding box center [203, 213] width 255 height 48
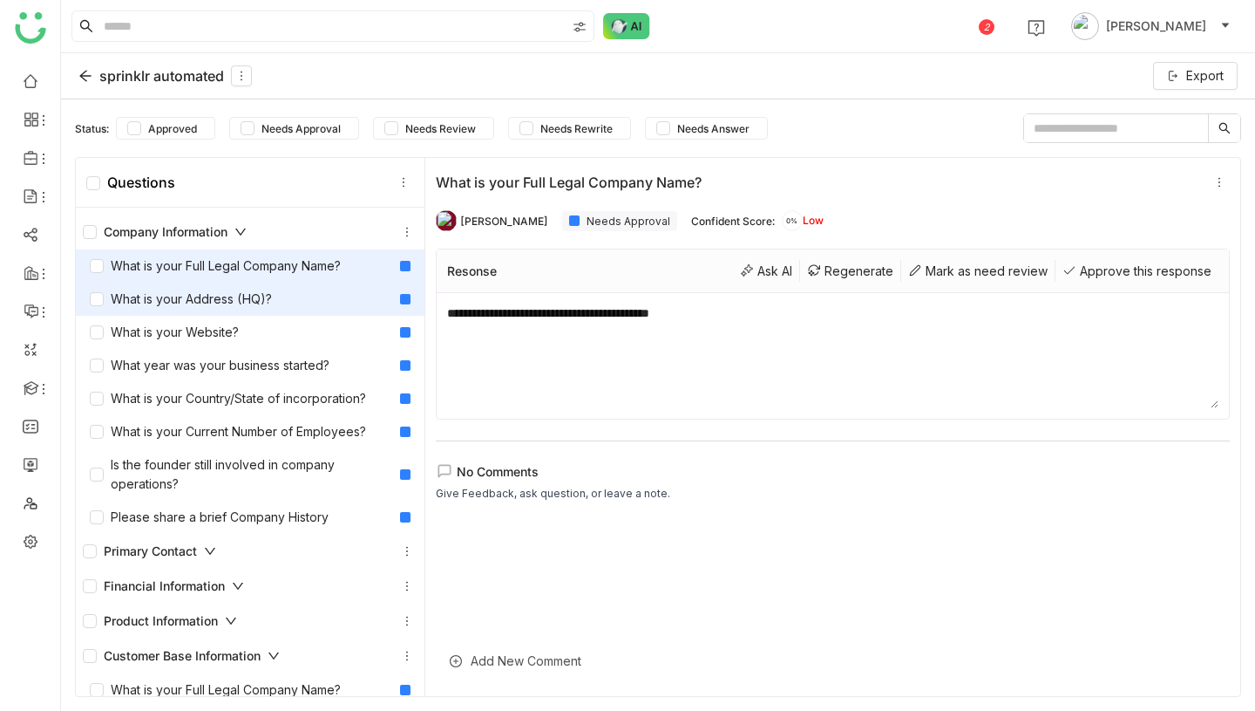
click at [274, 303] on div "What is your Address (HQ)?" at bounding box center [250, 298] width 349 height 33
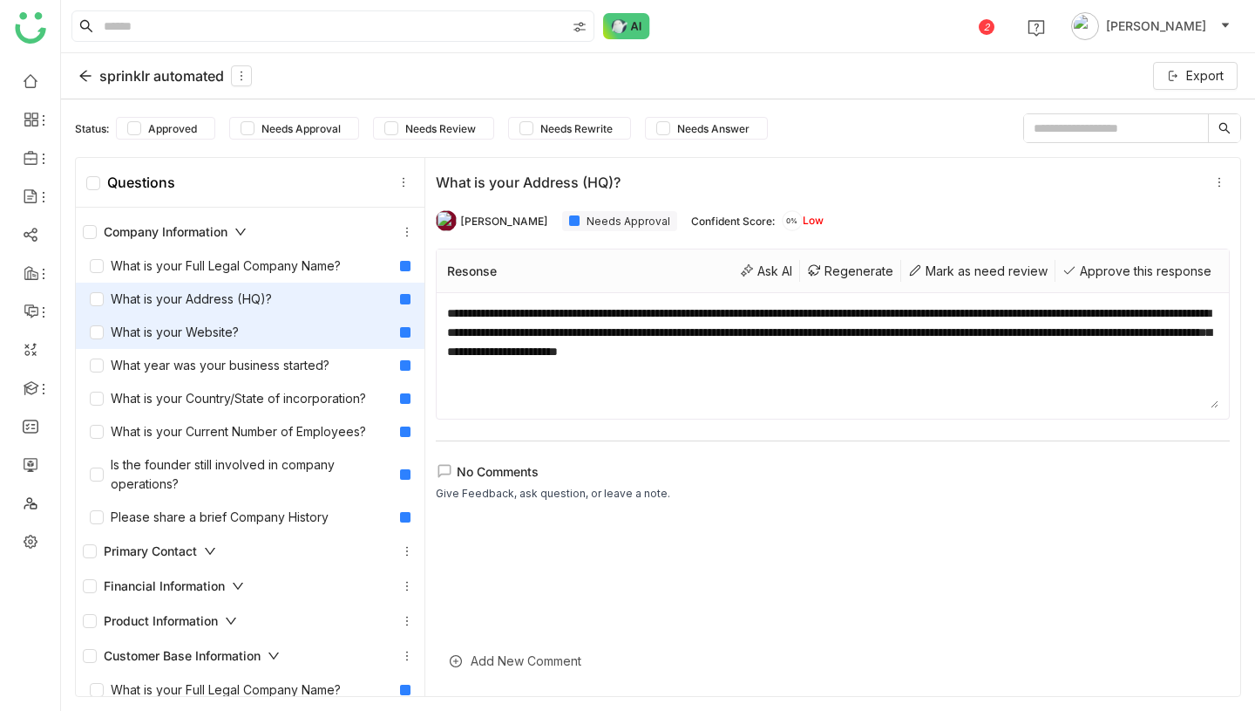
click at [272, 333] on div "What is your Website?" at bounding box center [250, 332] width 349 height 33
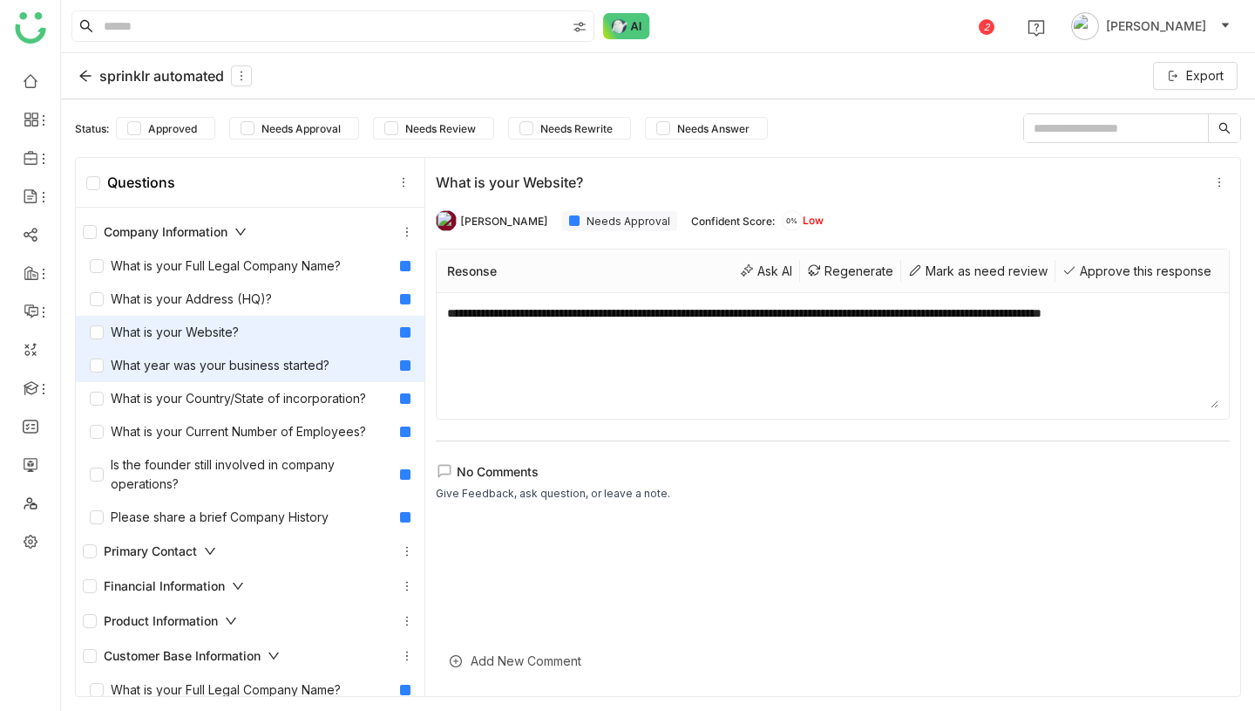
click at [274, 364] on div "What year was your business started?" at bounding box center [210, 365] width 240 height 19
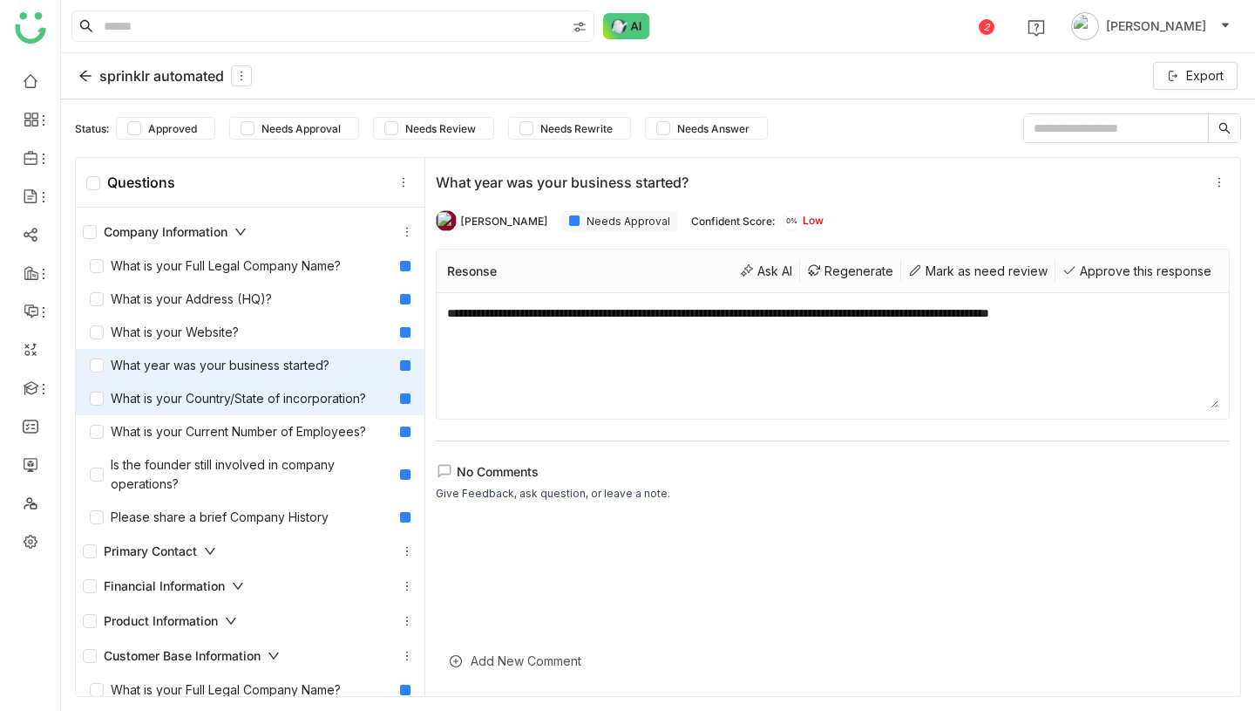
click at [281, 413] on div "What is your Country/State of incorporation?" at bounding box center [250, 398] width 349 height 33
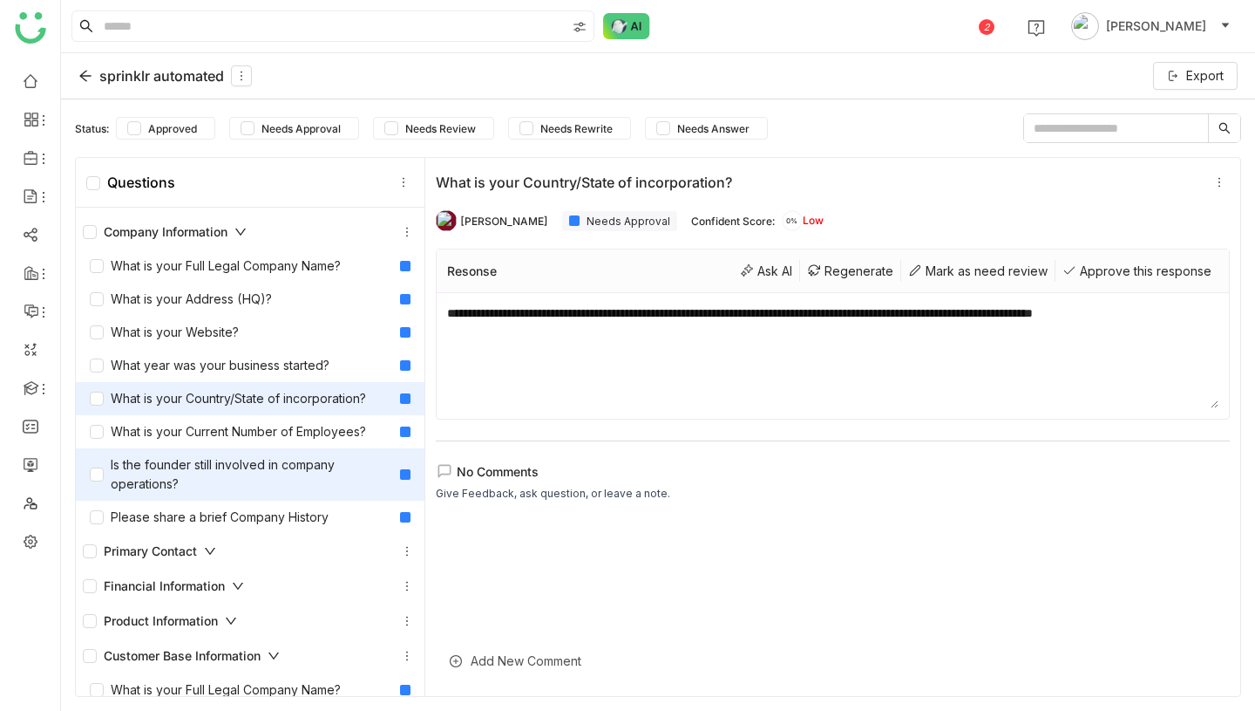
click at [284, 456] on div "Is the founder still involved in company operations?" at bounding box center [241, 474] width 303 height 38
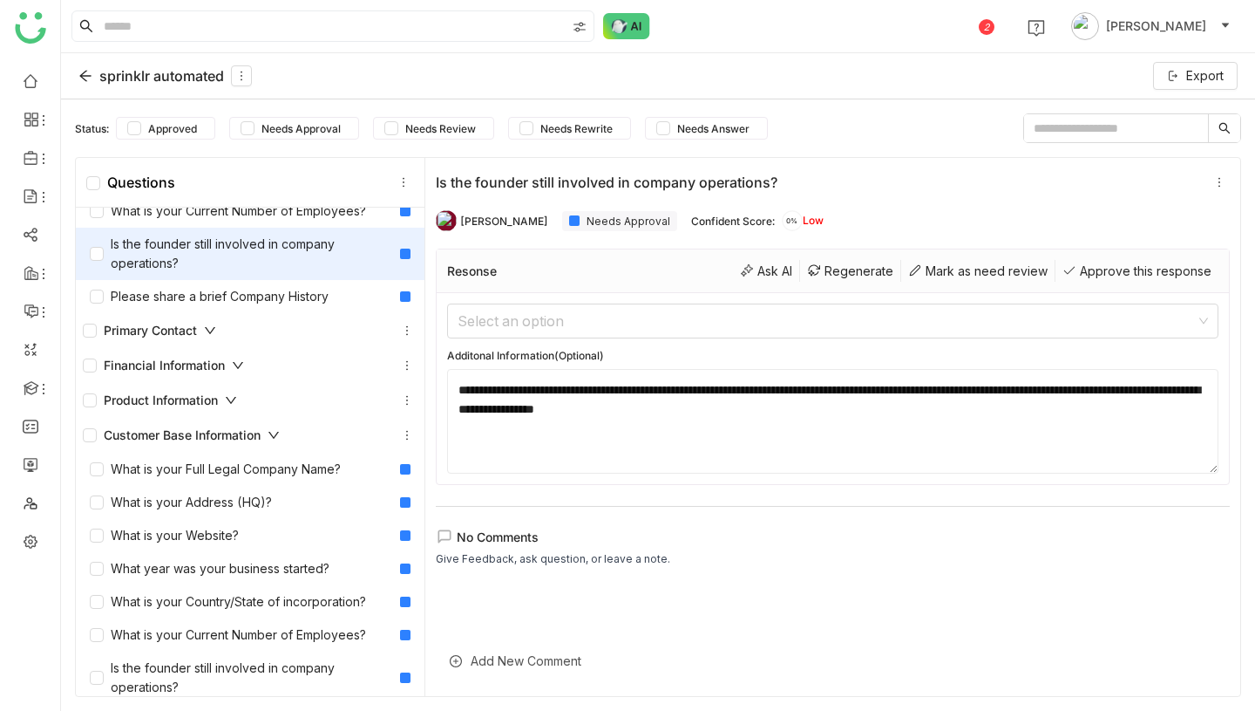
scroll to position [257, 0]
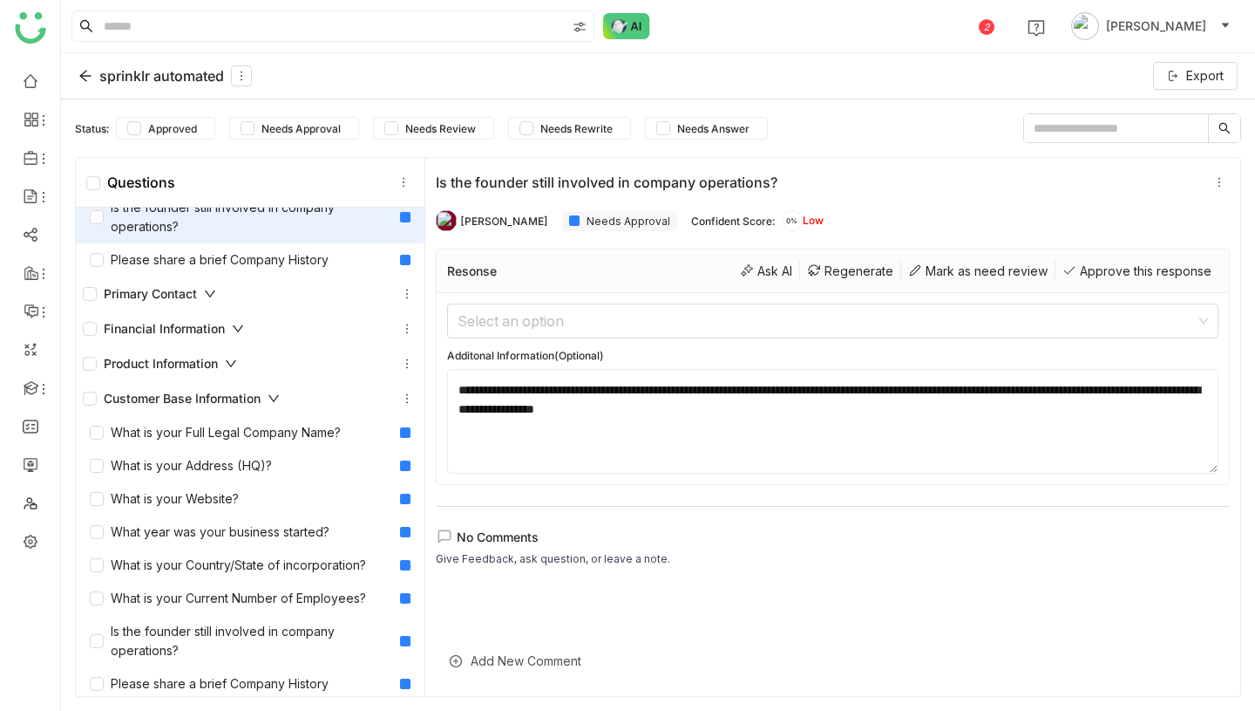
click at [137, 78] on div "sprinklr automated" at bounding box center [164, 75] width 173 height 21
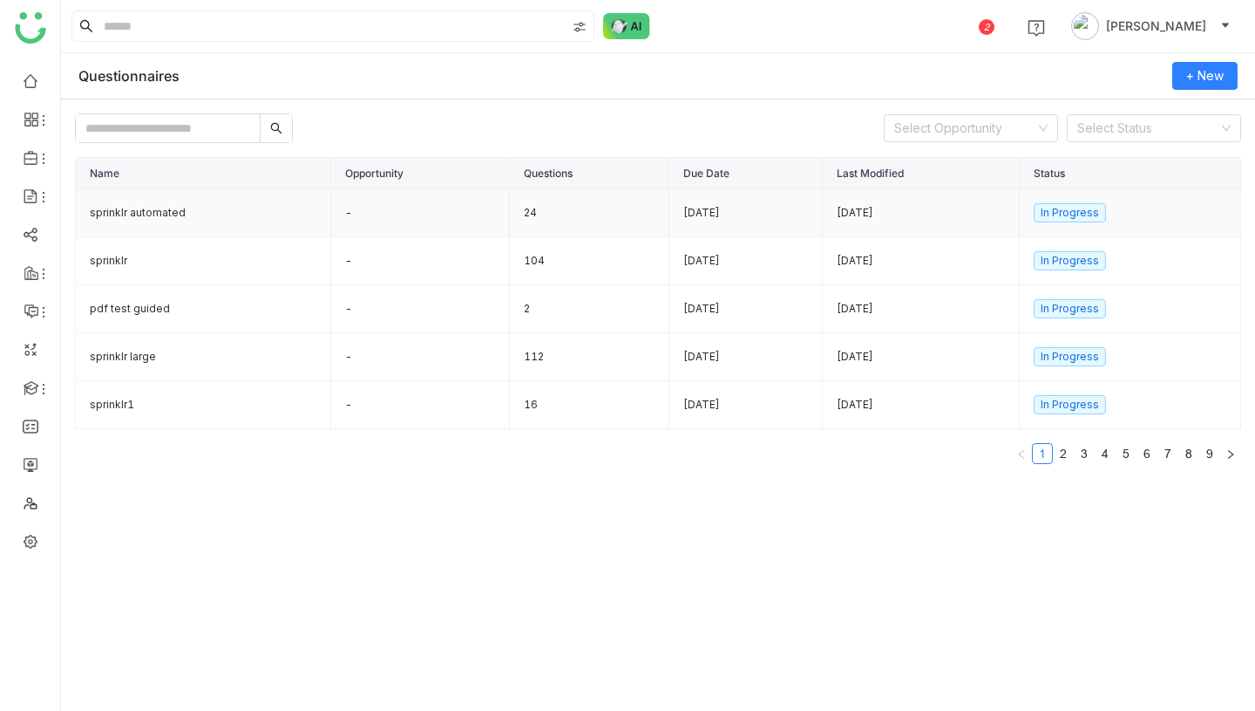
click at [562, 216] on td "24" at bounding box center [590, 213] width 160 height 48
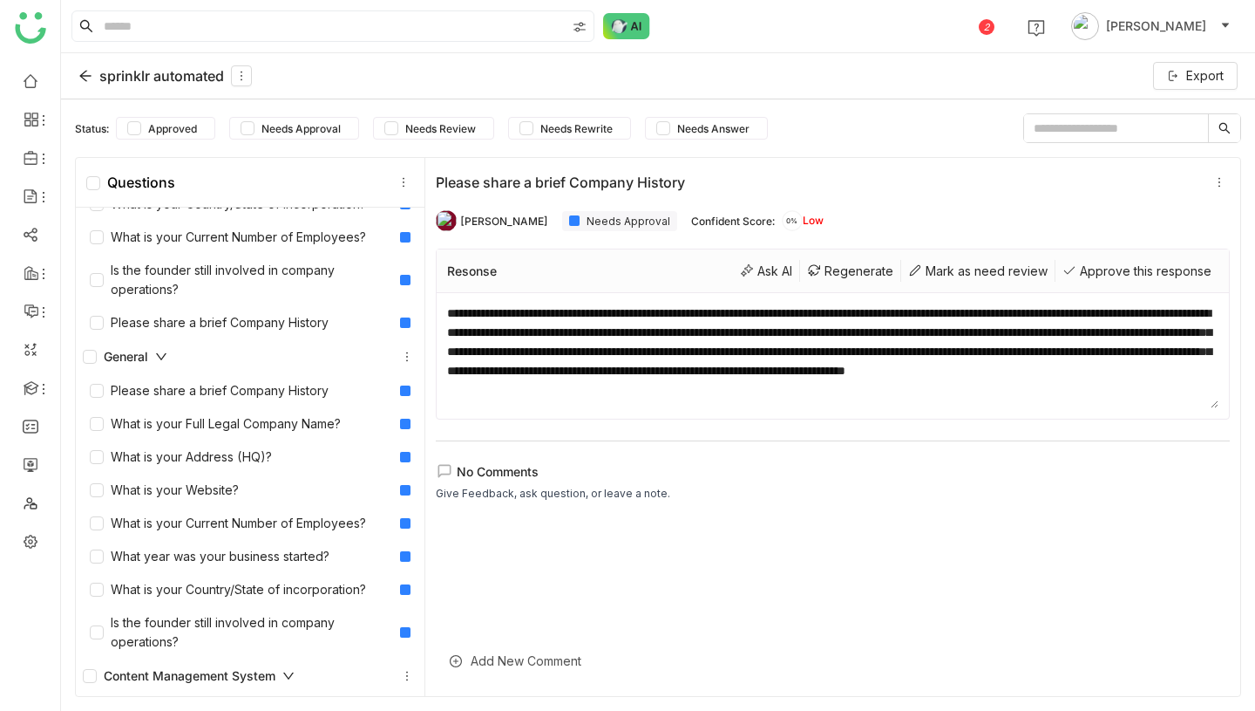
scroll to position [3, 0]
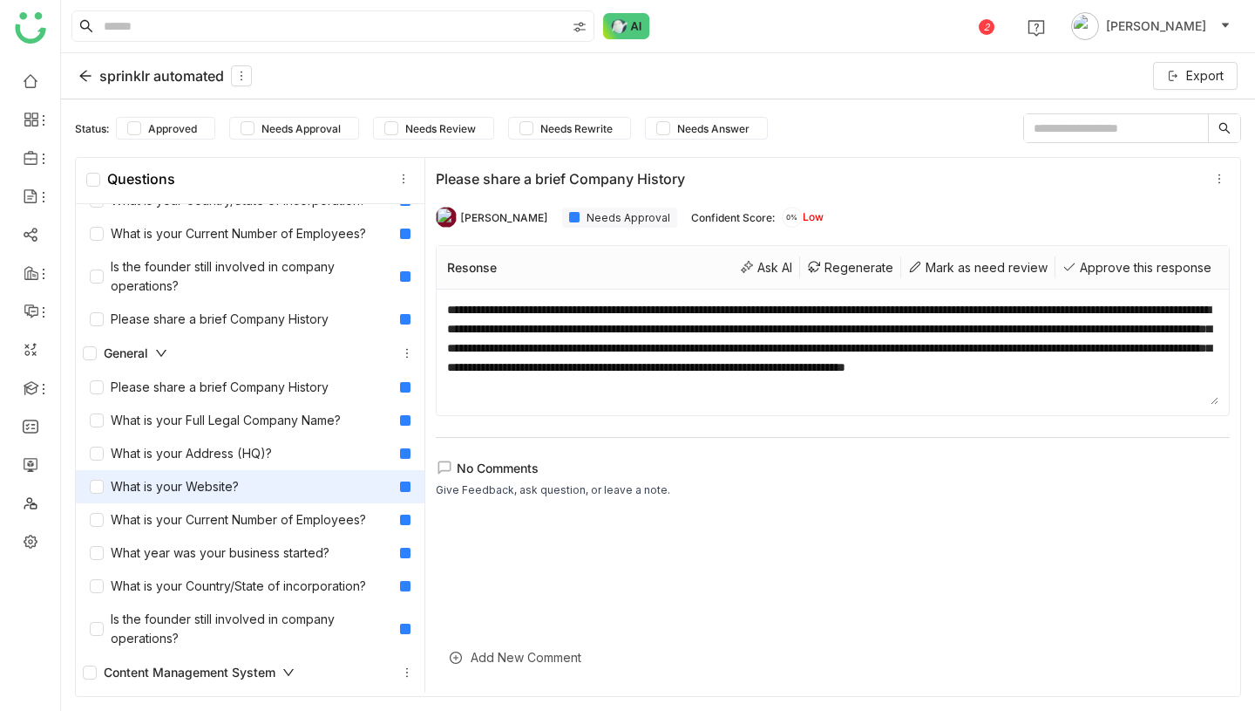
click at [232, 493] on div "What is your Website?" at bounding box center [164, 486] width 149 height 19
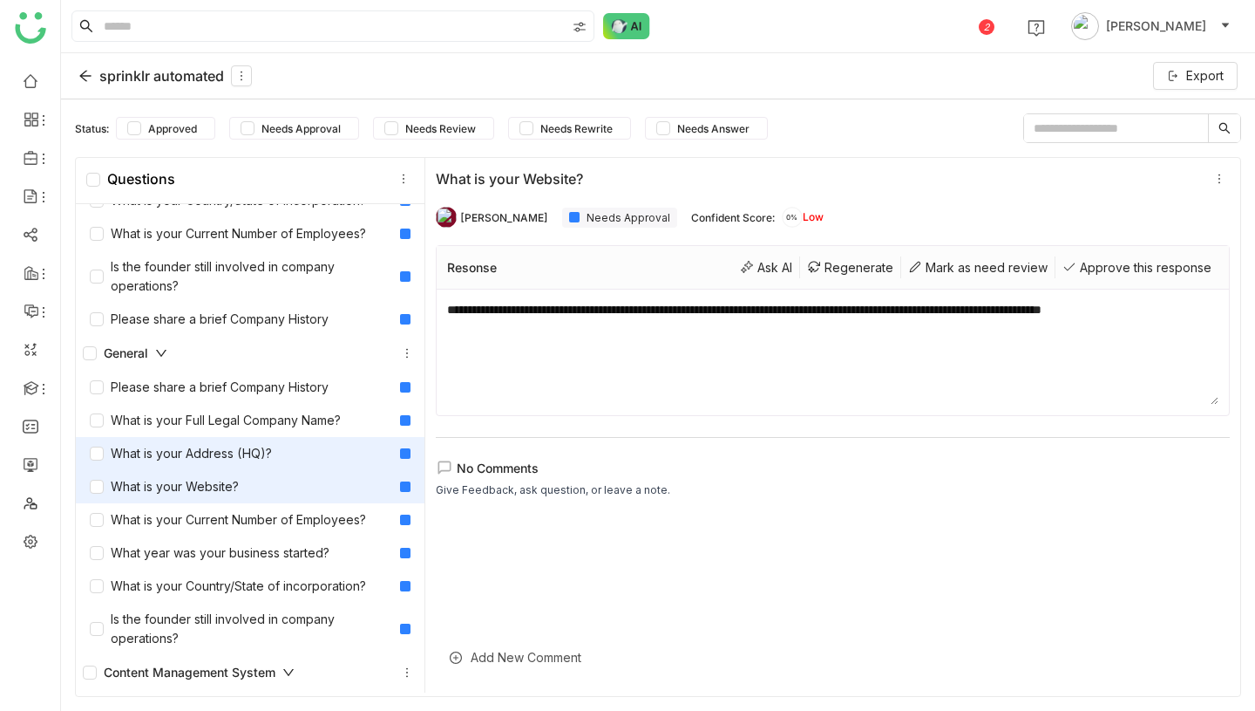
click at [232, 449] on div "What is your Address (HQ)?" at bounding box center [181, 453] width 182 height 19
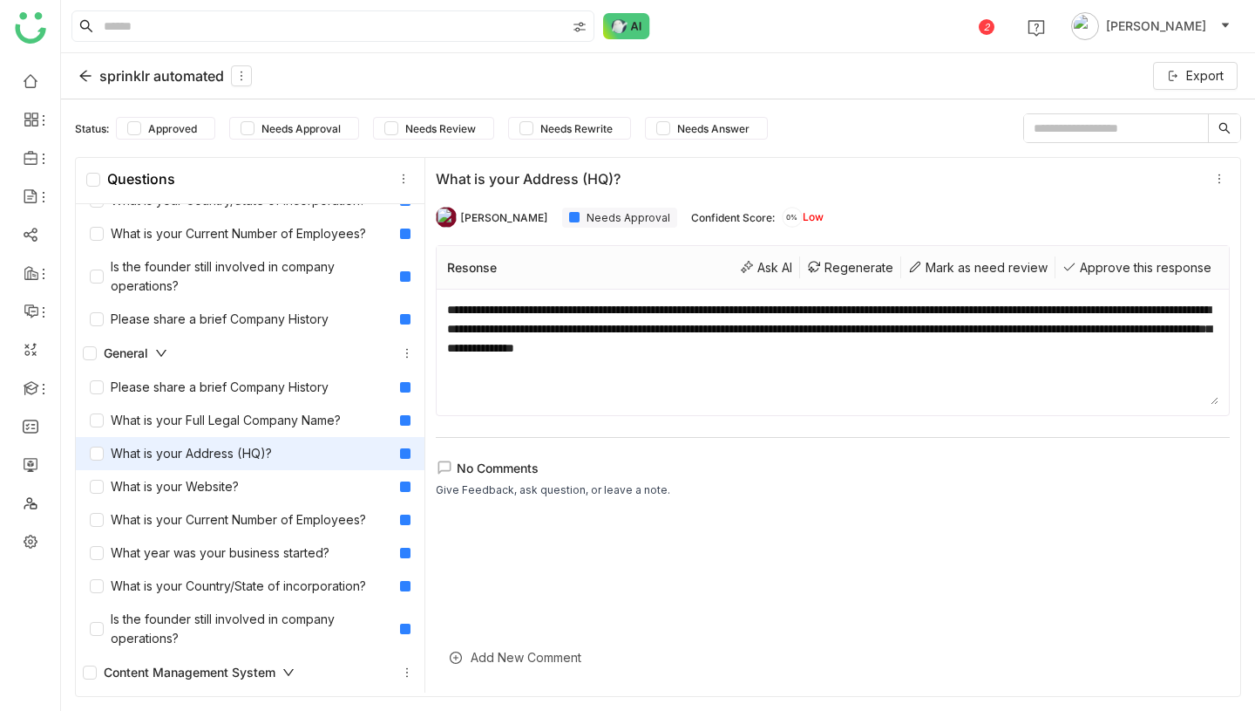
click at [146, 71] on div "sprinklr automated" at bounding box center [164, 75] width 173 height 21
